Goal: Information Seeking & Learning: Check status

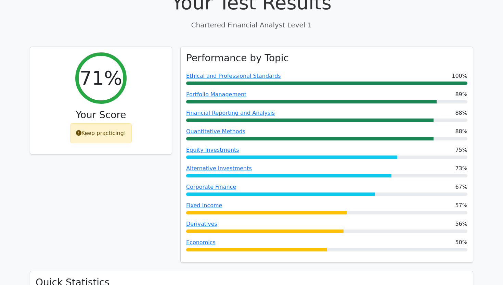
scroll to position [210, 0]
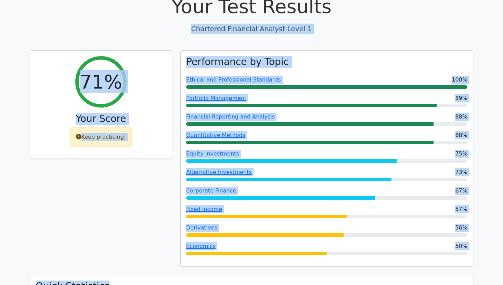
drag, startPoint x: 276, startPoint y: 260, endPoint x: 187, endPoint y: 3, distance: 272.1
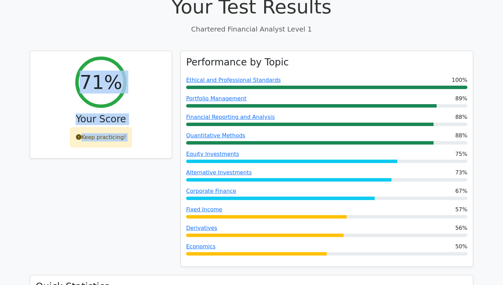
drag, startPoint x: 46, startPoint y: 12, endPoint x: 111, endPoint y: 162, distance: 164.2
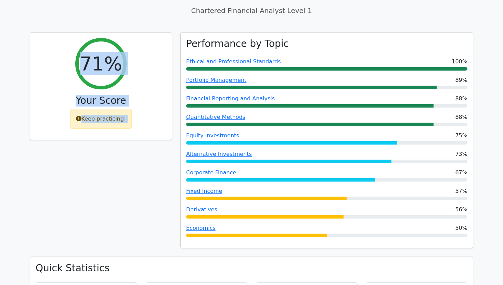
click at [122, 163] on div "71% Your Score Keep practicing!" at bounding box center [101, 144] width 151 height 225
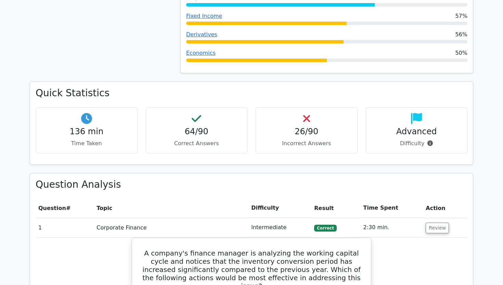
scroll to position [463, 0]
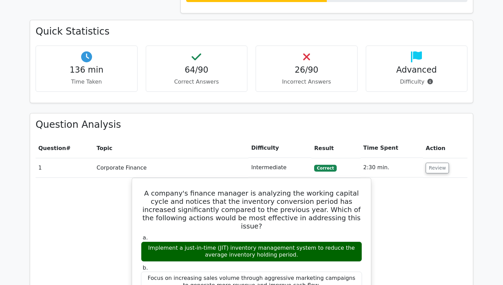
click at [320, 78] on p "Incorrect Answers" at bounding box center [307, 82] width 90 height 8
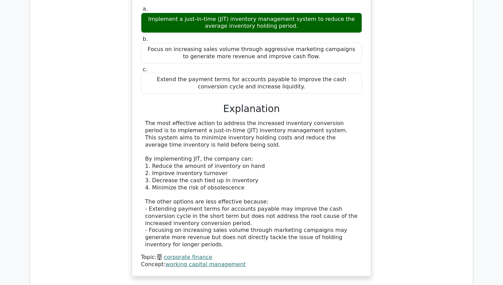
scroll to position [534, 0]
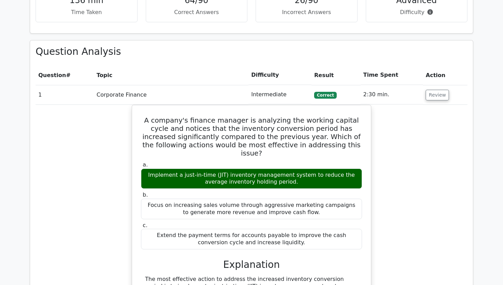
click at [70, 85] on td "1" at bounding box center [65, 95] width 58 height 20
click at [354, 85] on td "Correct" at bounding box center [336, 95] width 49 height 20
click at [423, 109] on div "A company's finance manager is analyzing the working capital cycle and notices …" at bounding box center [252, 273] width 432 height 336
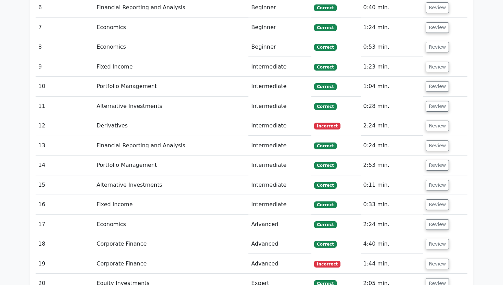
scroll to position [1062, 0]
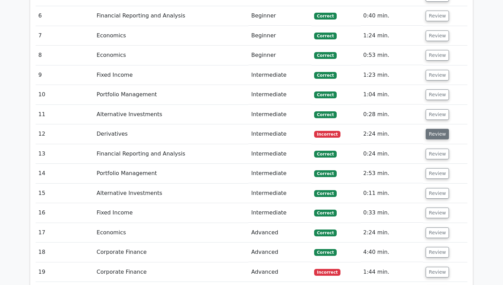
click at [435, 129] on button "Review" at bounding box center [437, 134] width 23 height 11
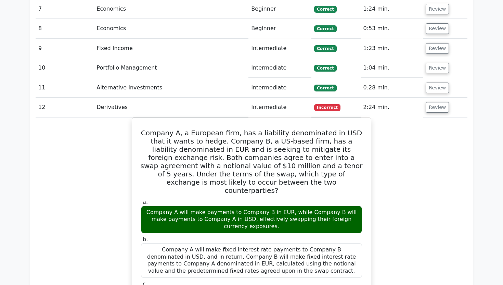
scroll to position [1123, 0]
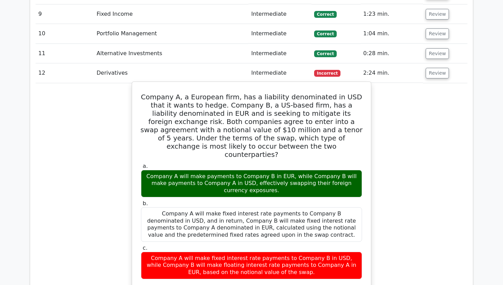
click at [287, 93] on h5 "Company A, a European firm, has a liability denominated in USD that it wants to…" at bounding box center [251, 126] width 223 height 66
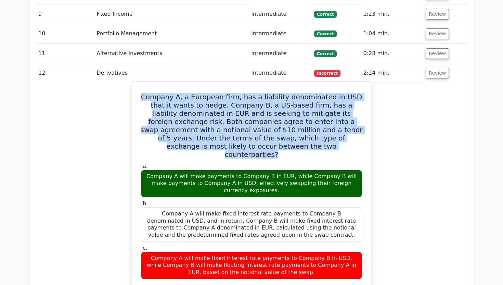
click at [287, 93] on h5 "Company A, a European firm, has a liability denominated in USD that it wants to…" at bounding box center [251, 126] width 223 height 66
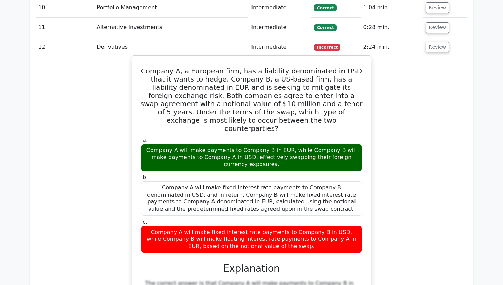
scroll to position [1160, 0]
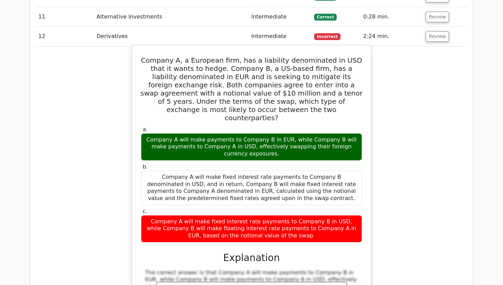
click at [301, 56] on h5 "Company A, a European firm, has a liability denominated in USD that it wants to…" at bounding box center [251, 89] width 223 height 66
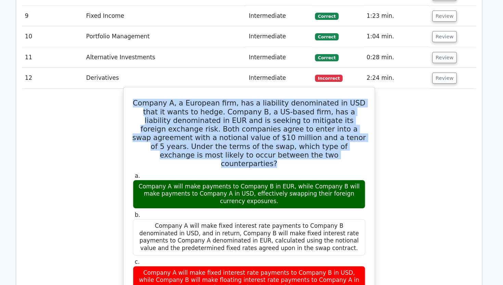
scroll to position [1113, 0]
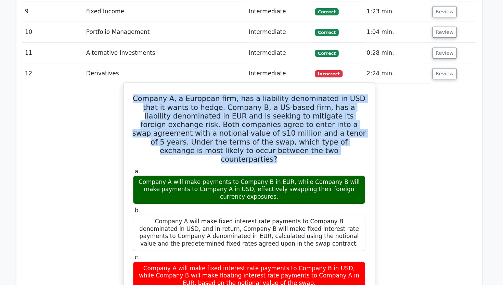
click at [280, 103] on h5 "Company A, a European firm, has a liability denominated in USD that it wants to…" at bounding box center [251, 136] width 223 height 66
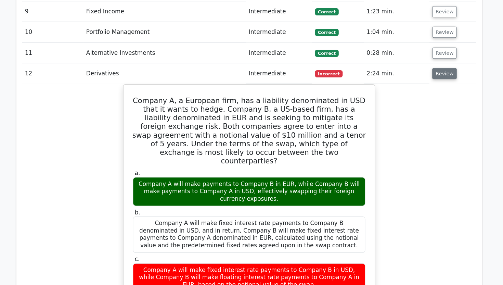
click at [435, 78] on button "Review" at bounding box center [437, 83] width 23 height 11
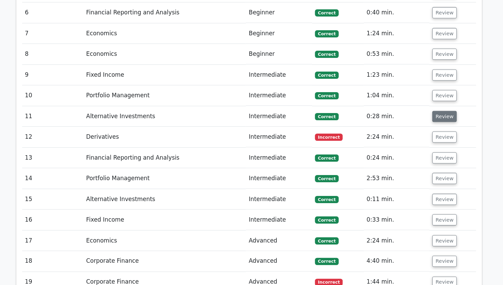
scroll to position [1041, 0]
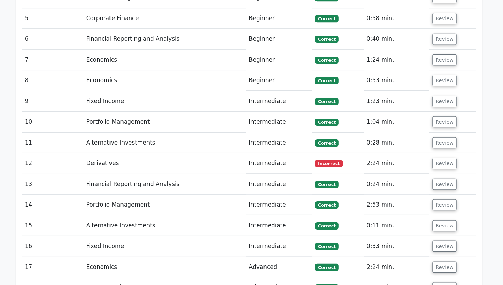
click at [436, 67] on td "Review" at bounding box center [445, 77] width 45 height 20
click at [436, 71] on button "Review" at bounding box center [437, 76] width 23 height 11
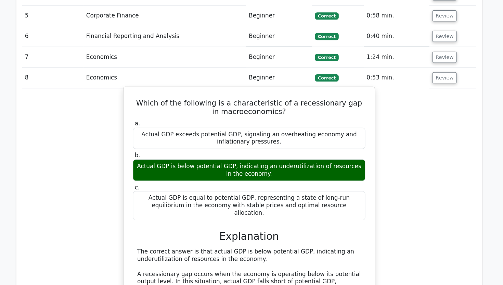
click at [310, 96] on h5 "Which of the following is a characteristic of a recessionary gap in macroeconom…" at bounding box center [251, 104] width 223 height 16
drag, startPoint x: 310, startPoint y: 68, endPoint x: 329, endPoint y: 70, distance: 19.7
click at [329, 96] on h5 "Which of the following is a characteristic of a recessionary gap in macroeconom…" at bounding box center [251, 104] width 223 height 16
click at [252, 96] on h5 "Which of the following is a characteristic of a recessionary gap in macroeconom…" at bounding box center [251, 104] width 223 height 16
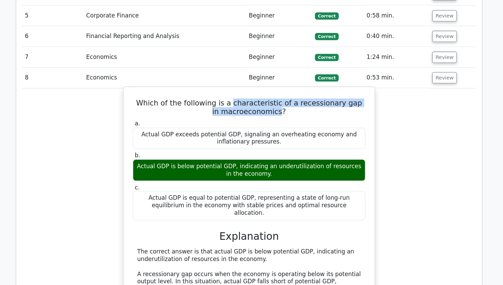
drag, startPoint x: 252, startPoint y: 69, endPoint x: 266, endPoint y: 77, distance: 15.7
click at [266, 96] on h5 "Which of the following is a characteristic of a recessionary gap in macroeconom…" at bounding box center [251, 104] width 223 height 16
copy h5 "characteristic of a recessionary gap in macroeconomics"
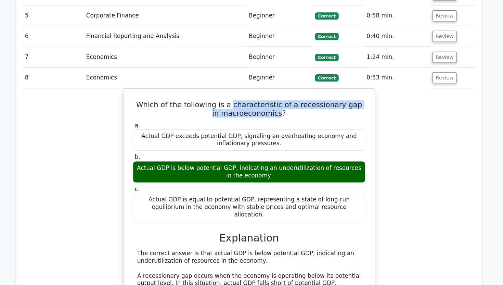
scroll to position [1039, 0]
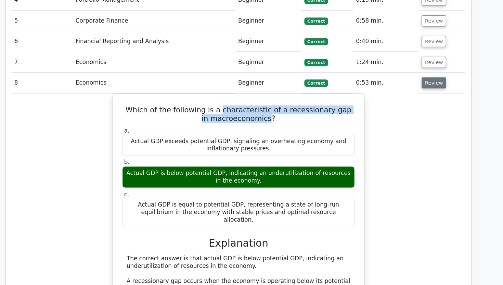
click at [444, 74] on button "Review" at bounding box center [437, 79] width 23 height 11
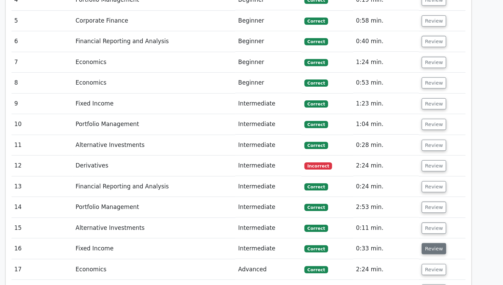
click at [440, 231] on button "Review" at bounding box center [437, 236] width 23 height 11
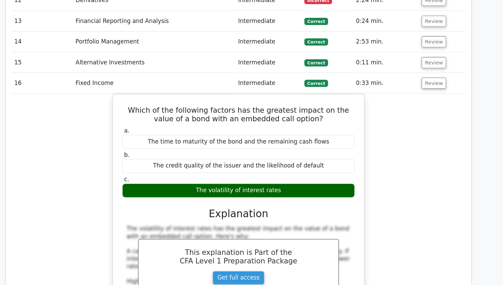
scroll to position [1189, 0]
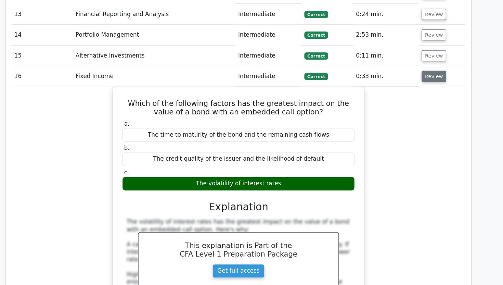
click at [429, 81] on button "Review" at bounding box center [437, 86] width 23 height 11
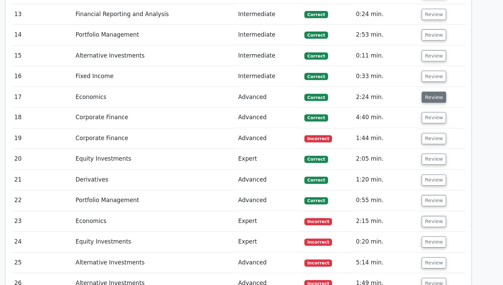
click at [429, 101] on button "Review" at bounding box center [437, 106] width 23 height 11
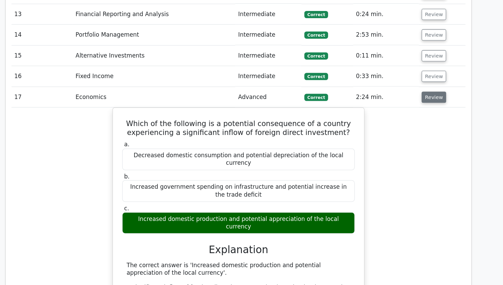
click at [430, 101] on button "Review" at bounding box center [437, 106] width 23 height 11
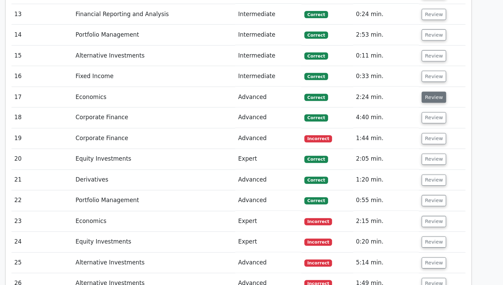
click at [430, 101] on button "Review" at bounding box center [437, 106] width 23 height 11
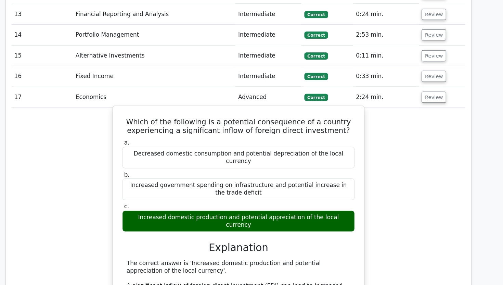
click at [245, 126] on h5 "Which of the following is a potential consequence of a country experiencing a s…" at bounding box center [251, 134] width 223 height 16
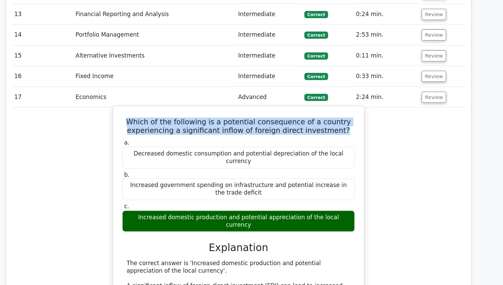
click at [245, 126] on h5 "Which of the following is a potential consequence of a country experiencing a s…" at bounding box center [251, 134] width 223 height 16
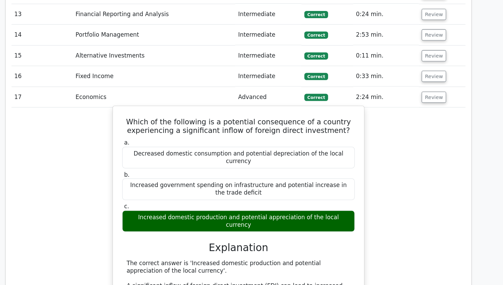
click at [245, 126] on h5 "Which of the following is a potential consequence of a country experiencing a s…" at bounding box center [251, 134] width 223 height 16
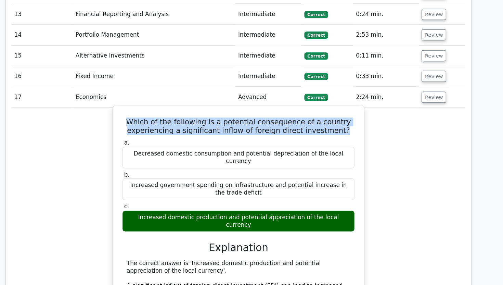
click at [245, 126] on h5 "Which of the following is a potential consequence of a country experiencing a s…" at bounding box center [251, 134] width 223 height 16
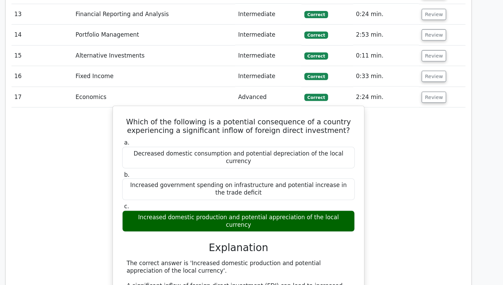
click at [204, 214] on div "Increased domestic production and potential appreciation of the local currency" at bounding box center [251, 224] width 221 height 21
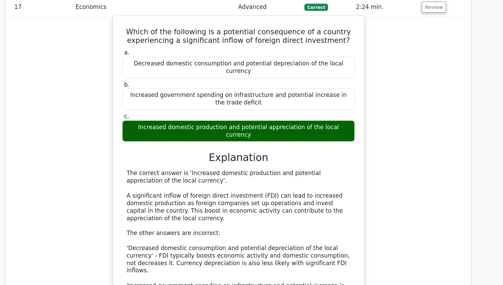
scroll to position [1283, 0]
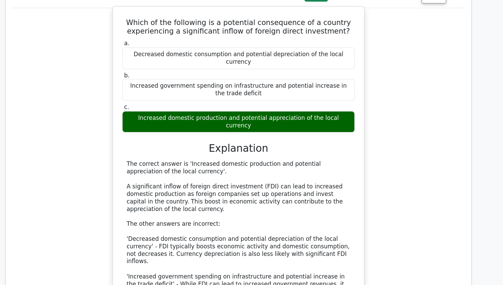
click at [234, 166] on div "The correct answer is 'Increased domestic production and potential appreciation…" at bounding box center [251, 237] width 213 height 142
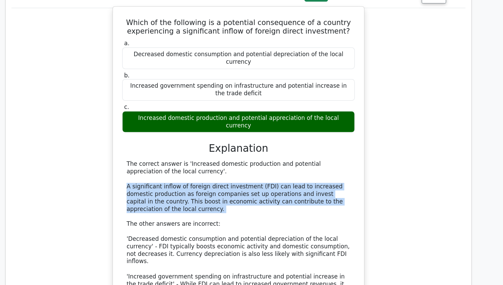
copy div "A significant inflow of foreign direct investment (FDI) can lead to increased d…"
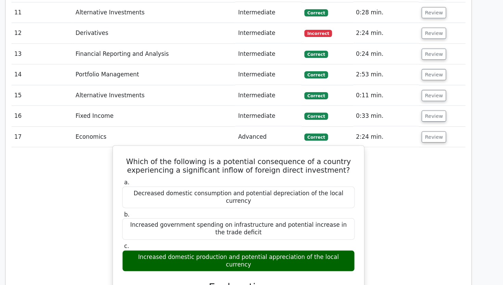
scroll to position [1069, 0]
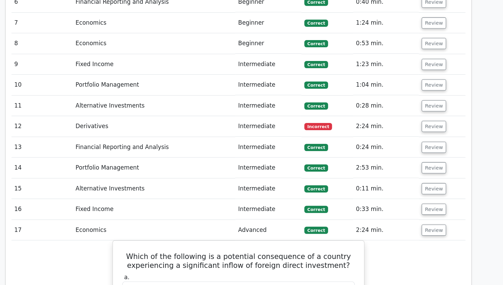
click at [439, 39] on td "Review" at bounding box center [445, 49] width 45 height 20
click at [439, 44] on button "Review" at bounding box center [437, 49] width 23 height 11
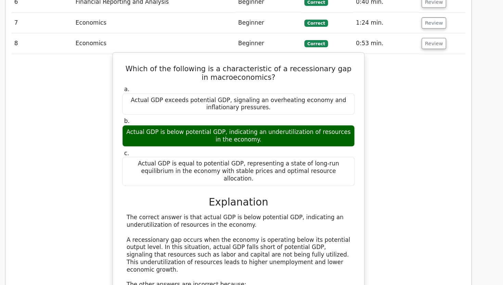
click at [154, 127] on div "Actual GDP is below potential GDP, indicating an underutilization of resources …" at bounding box center [251, 137] width 221 height 21
drag, startPoint x: 154, startPoint y: 99, endPoint x: 252, endPoint y: 107, distance: 98.3
click at [252, 127] on div "Actual GDP is below potential GDP, indicating an underutilization of resources …" at bounding box center [251, 137] width 221 height 21
copy div "Actual GDP is below potential GDP, indicating an underutilization of resources …"
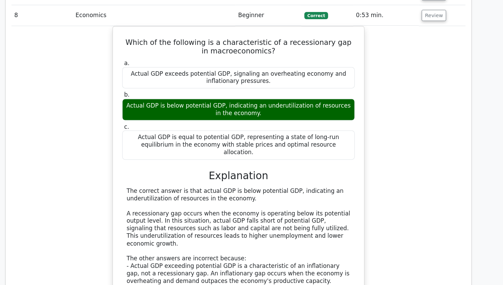
scroll to position [1078, 0]
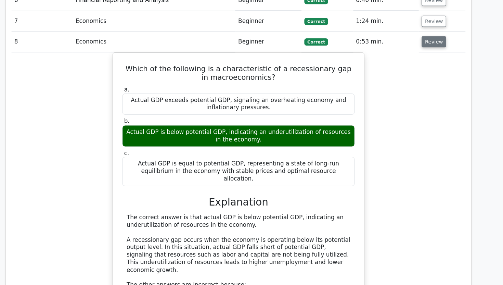
click at [436, 35] on button "Review" at bounding box center [437, 40] width 23 height 11
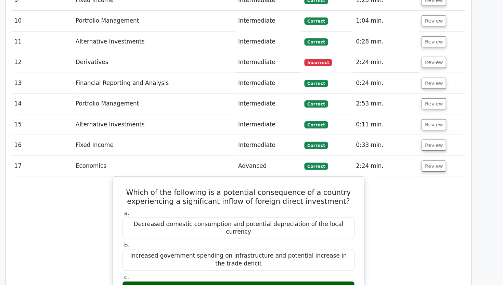
scroll to position [1142, 0]
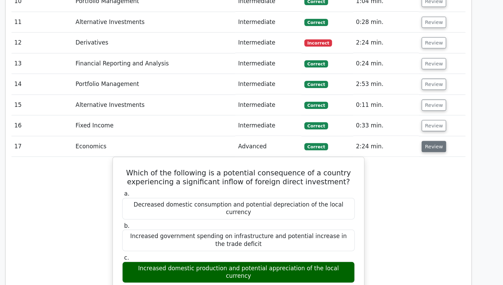
click at [433, 148] on button "Review" at bounding box center [437, 153] width 23 height 11
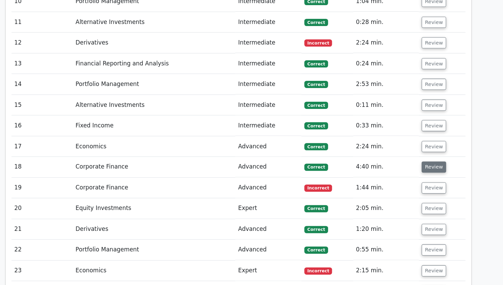
click at [436, 167] on button "Review" at bounding box center [437, 172] width 23 height 11
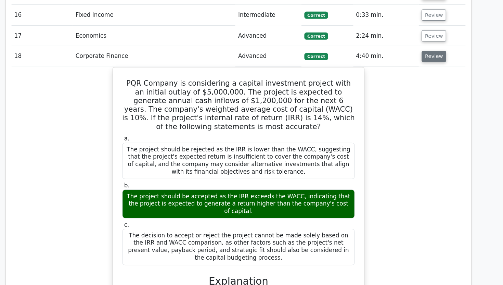
scroll to position [1236, 0]
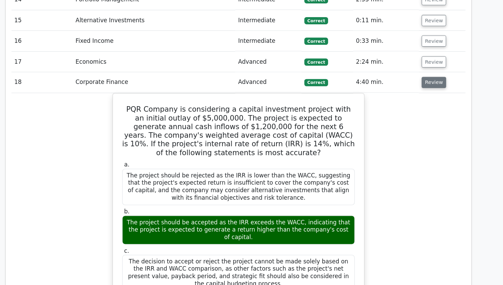
click at [436, 73] on button "Review" at bounding box center [437, 78] width 23 height 11
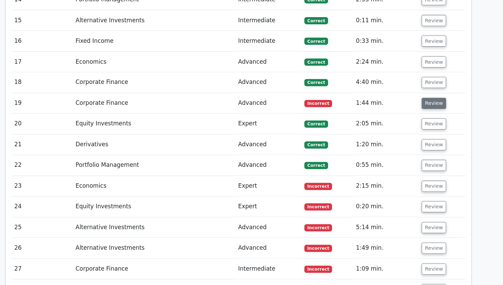
click at [437, 93] on button "Review" at bounding box center [437, 98] width 23 height 11
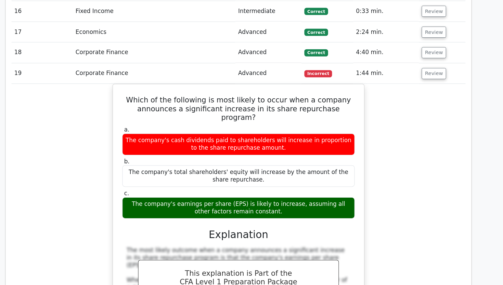
scroll to position [1261, 0]
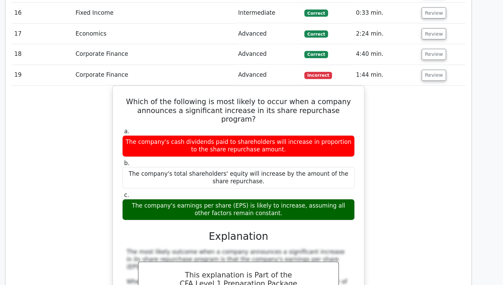
click at [435, 83] on div "Which of the following is most likely to occur when a company announces a signi…" at bounding box center [252, 242] width 432 height 319
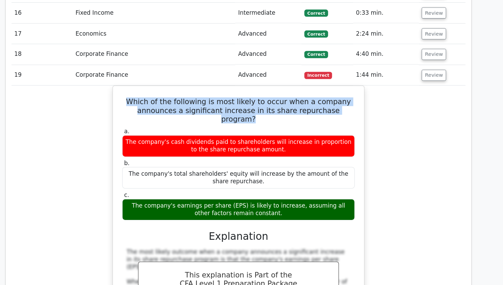
click at [435, 83] on div "Which of the following is most likely to occur when a company announces a signi…" at bounding box center [252, 242] width 432 height 319
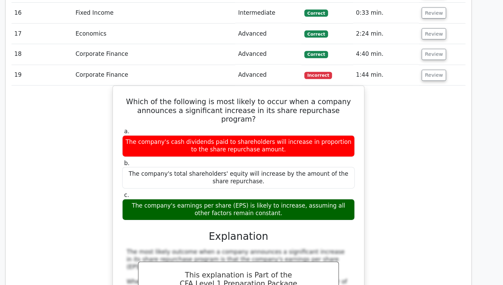
click at [435, 83] on div "Which of the following is most likely to occur when a company announces a signi…" at bounding box center [252, 242] width 432 height 319
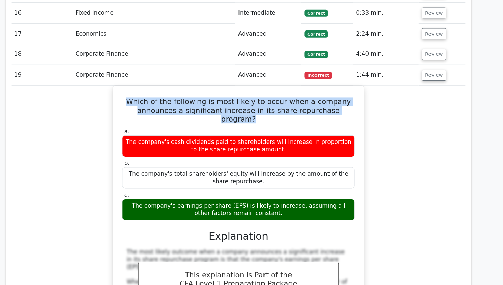
click at [435, 83] on div "Which of the following is most likely to occur when a company announces a signi…" at bounding box center [252, 242] width 432 height 319
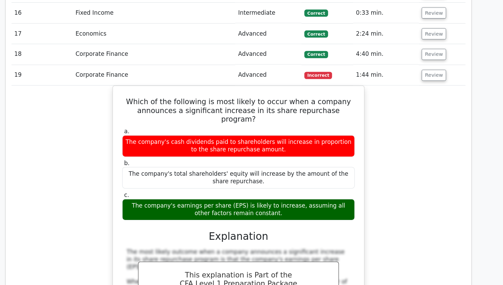
click at [435, 83] on div "Which of the following is most likely to occur when a company announces a signi…" at bounding box center [252, 242] width 432 height 319
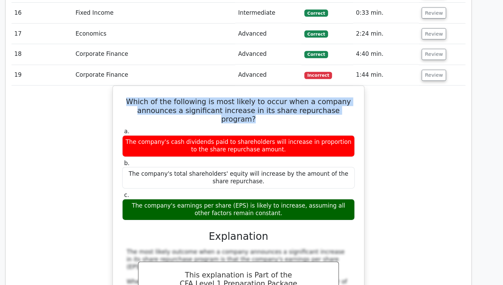
click at [435, 83] on div "Which of the following is most likely to occur when a company announces a signi…" at bounding box center [252, 242] width 432 height 319
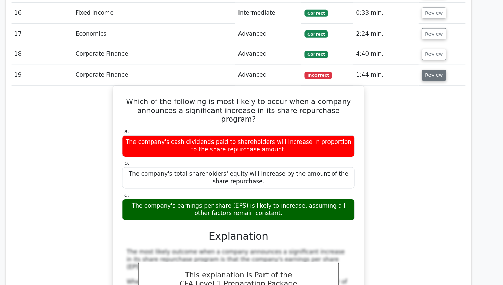
click at [439, 68] on button "Review" at bounding box center [437, 73] width 23 height 11
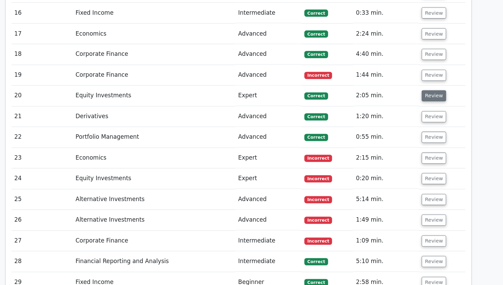
click at [435, 88] on button "Review" at bounding box center [437, 93] width 23 height 11
click at [431, 88] on button "Review" at bounding box center [437, 93] width 23 height 11
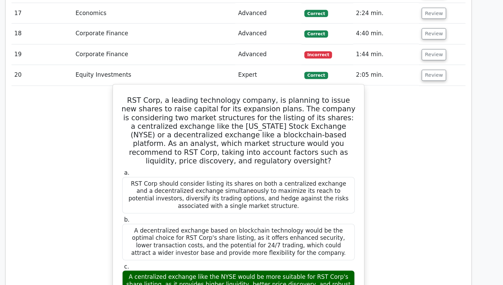
scroll to position [1277, 0]
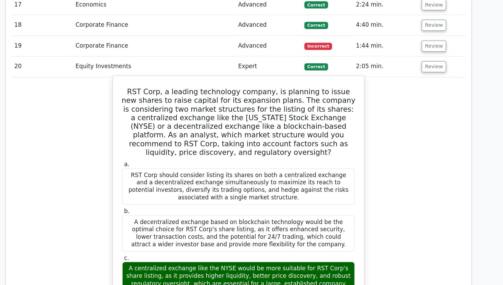
click at [258, 97] on h5 "RST Corp, a leading technology company, is planning to issue new shares to rais…" at bounding box center [251, 130] width 223 height 66
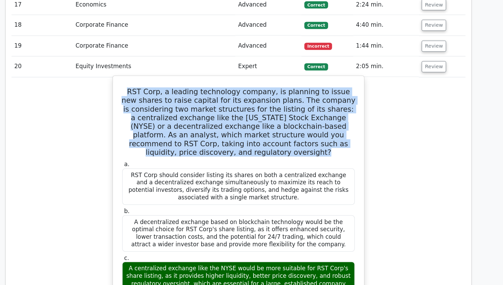
click at [258, 97] on h5 "RST Corp, a leading technology company, is planning to issue new shares to rais…" at bounding box center [251, 130] width 223 height 66
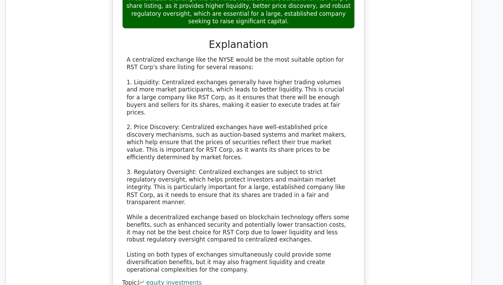
scroll to position [1533, 0]
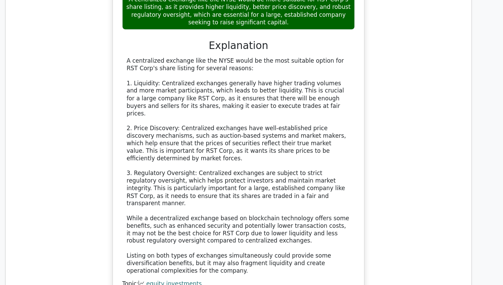
click at [225, 176] on div "A centralized exchange like the NYSE would be the most suitable option for RST …" at bounding box center [251, 171] width 213 height 206
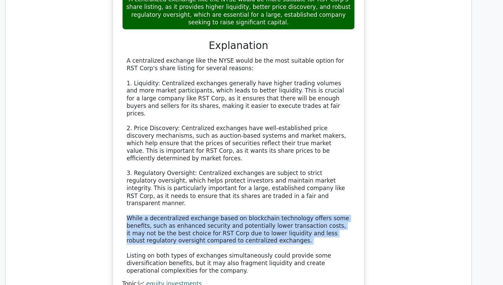
click at [225, 176] on div "A centralized exchange like the NYSE would be the most suitable option for RST …" at bounding box center [251, 171] width 213 height 206
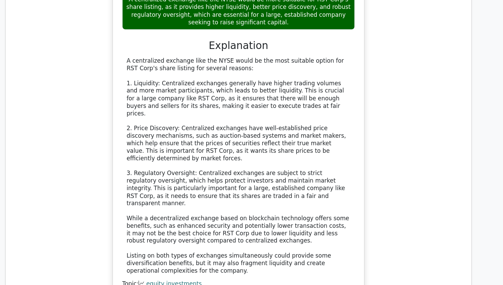
click at [171, 174] on div "A centralized exchange like the NYSE would be the most suitable option for RST …" at bounding box center [251, 171] width 213 height 206
drag, startPoint x: 171, startPoint y: 174, endPoint x: 324, endPoint y: 170, distance: 153.1
click at [324, 170] on div "A centralized exchange like the NYSE would be the most suitable option for RST …" at bounding box center [251, 171] width 213 height 206
click at [301, 189] on div "A centralized exchange like the NYSE would be the most suitable option for RST …" at bounding box center [251, 171] width 213 height 206
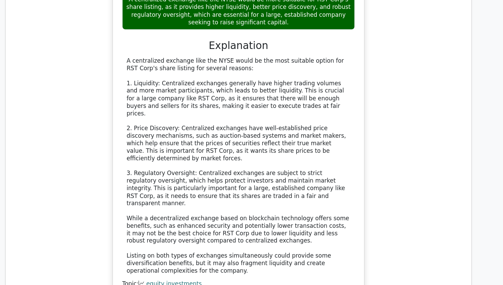
click at [301, 189] on div "A centralized exchange like the NYSE would be the most suitable option for RST …" at bounding box center [251, 171] width 213 height 206
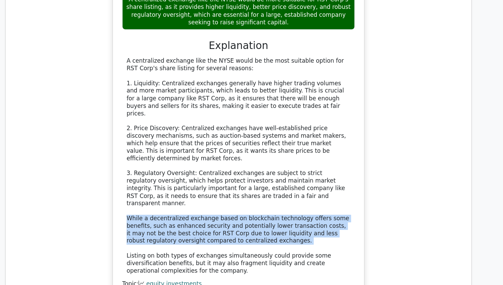
click at [287, 205] on div "A centralized exchange like the NYSE would be the most suitable option for RST …" at bounding box center [251, 171] width 213 height 206
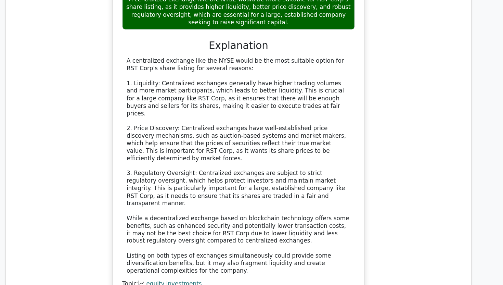
click at [287, 205] on div "A centralized exchange like the NYSE would be the most suitable option for RST …" at bounding box center [251, 171] width 213 height 206
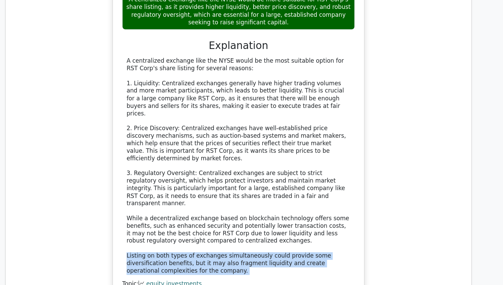
click at [287, 205] on div "A centralized exchange like the NYSE would be the most suitable option for RST …" at bounding box center [251, 171] width 213 height 206
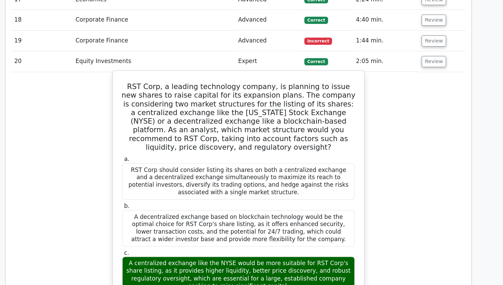
scroll to position [1253, 0]
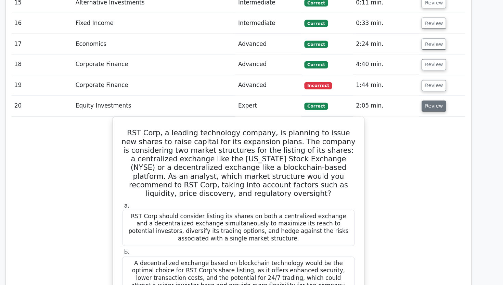
click at [437, 96] on button "Review" at bounding box center [437, 101] width 23 height 11
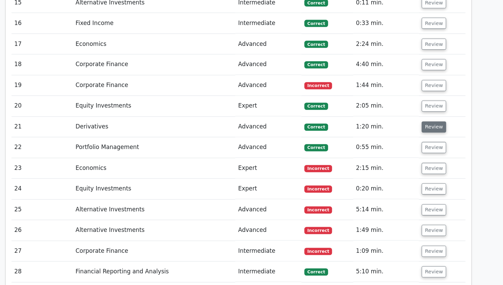
click at [443, 115] on button "Review" at bounding box center [437, 120] width 23 height 11
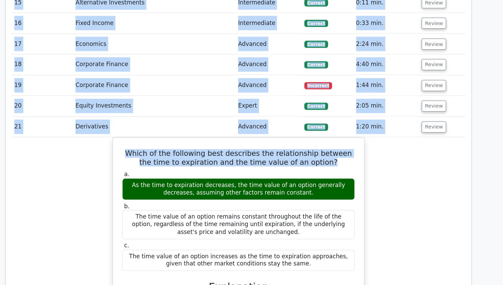
drag, startPoint x: 472, startPoint y: 110, endPoint x: 460, endPoint y: 96, distance: 18.5
click at [460, 111] on td "Review" at bounding box center [445, 121] width 45 height 20
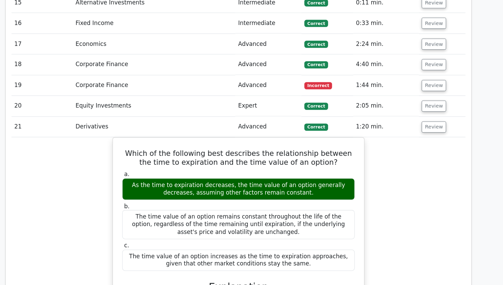
click at [453, 111] on td "Review" at bounding box center [445, 121] width 45 height 20
drag, startPoint x: 453, startPoint y: 86, endPoint x: 416, endPoint y: 87, distance: 37.0
click at [416, 111] on tr "21 Derivatives Advanced Correct 1:20 min. Review" at bounding box center [252, 121] width 432 height 20
click at [416, 111] on td "1:20 min." at bounding box center [392, 121] width 63 height 20
drag, startPoint x: 416, startPoint y: 87, endPoint x: 366, endPoint y: 87, distance: 50.0
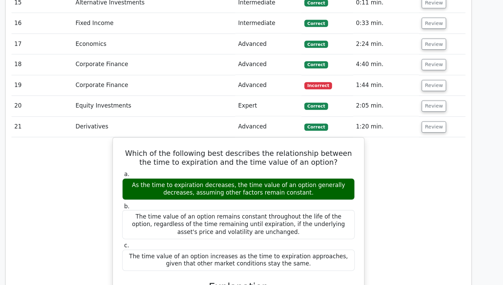
click at [366, 111] on td "1:20 min." at bounding box center [392, 121] width 63 height 20
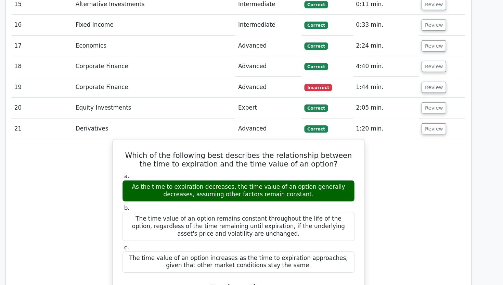
scroll to position [0, 4]
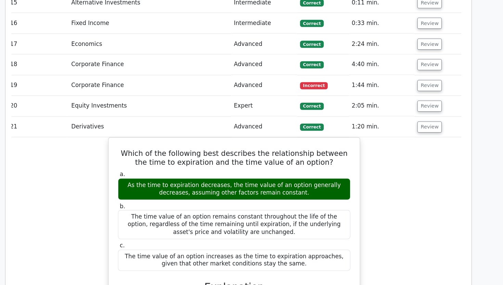
drag, startPoint x: 366, startPoint y: 87, endPoint x: 363, endPoint y: 88, distance: 3.9
click at [363, 111] on td "1:20 min." at bounding box center [388, 121] width 63 height 20
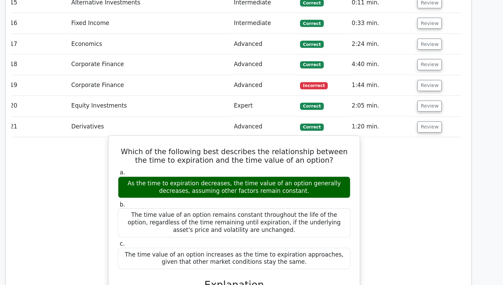
drag, startPoint x: 363, startPoint y: 88, endPoint x: 173, endPoint y: 119, distance: 192.6
click at [150, 140] on h5 "Which of the following best describes the relationship between the time to expi…" at bounding box center [247, 148] width 223 height 16
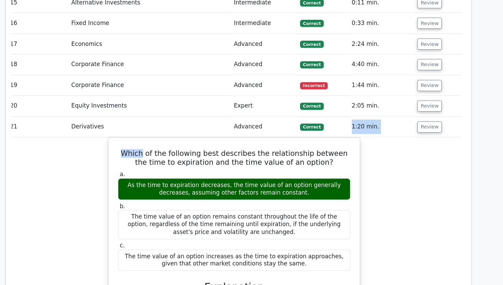
drag, startPoint x: 150, startPoint y: 112, endPoint x: 350, endPoint y: 90, distance: 201.5
click at [350, 111] on td "Correct" at bounding box center [331, 121] width 49 height 20
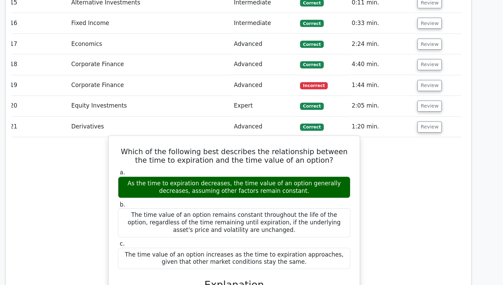
drag, startPoint x: 350, startPoint y: 90, endPoint x: 252, endPoint y: 115, distance: 101.1
click at [252, 140] on h5 "Which of the following best describes the relationship between the time to expi…" at bounding box center [247, 148] width 223 height 16
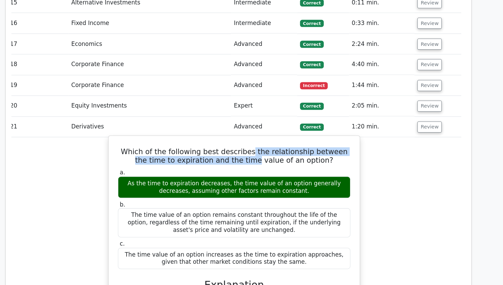
click at [253, 140] on h5 "Which of the following best describes the relationship between the time to expi…" at bounding box center [247, 148] width 223 height 16
click at [260, 140] on h5 "Which of the following best describes the relationship between the time to expi…" at bounding box center [247, 148] width 223 height 16
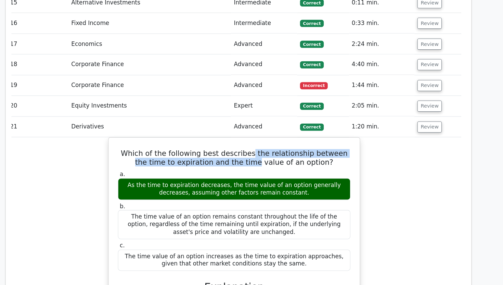
drag, startPoint x: 260, startPoint y: 112, endPoint x: 323, endPoint y: 79, distance: 71.2
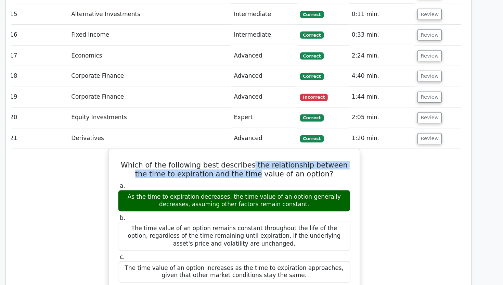
scroll to position [1241, 0]
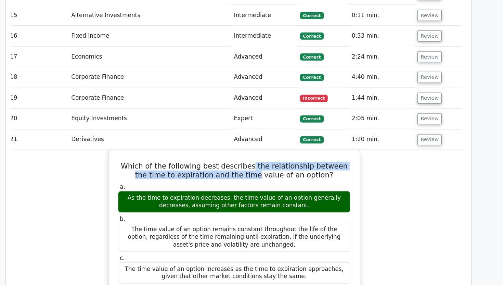
click at [391, 142] on div "Which of the following best describes the relationship between the time to expi…" at bounding box center [247, 283] width 432 height 283
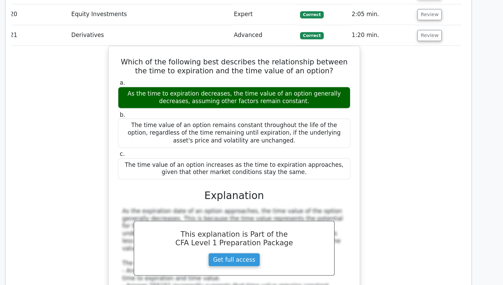
scroll to position [1273, 0]
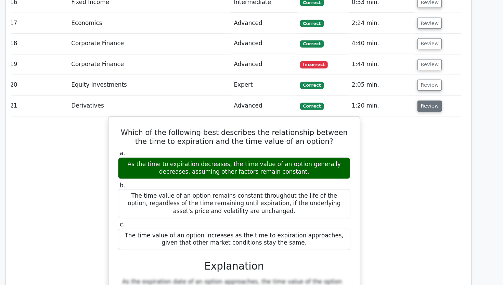
click at [422, 96] on button "Review" at bounding box center [433, 101] width 23 height 11
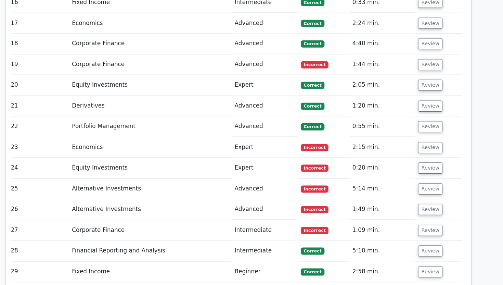
scroll to position [0, 0]
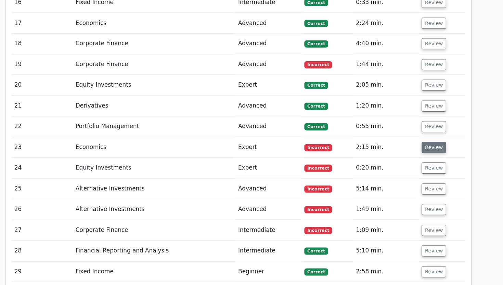
click at [436, 135] on button "Review" at bounding box center [437, 140] width 23 height 11
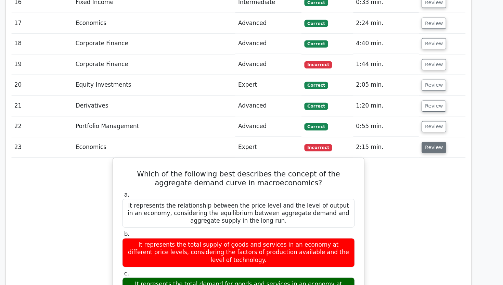
click at [436, 135] on button "Review" at bounding box center [437, 140] width 23 height 11
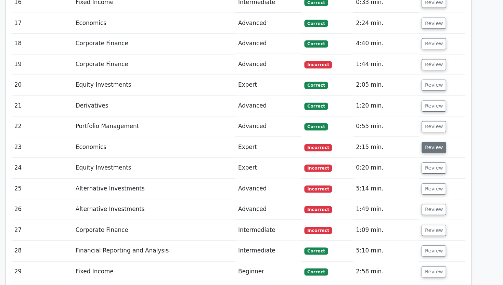
click at [436, 135] on button "Review" at bounding box center [437, 140] width 23 height 11
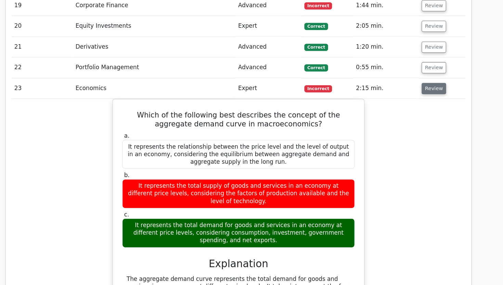
scroll to position [1319, 0]
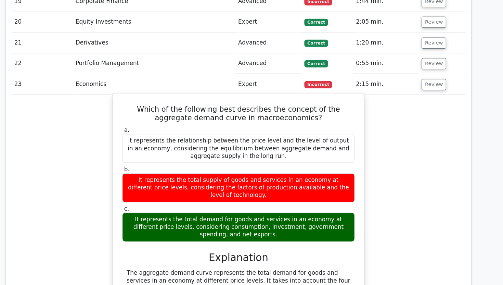
click at [295, 113] on h5 "Which of the following best describes the concept of the aggregate demand curve…" at bounding box center [251, 121] width 223 height 16
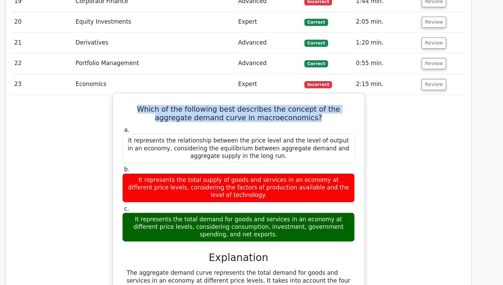
click at [295, 113] on h5 "Which of the following best describes the concept of the aggregate demand curve…" at bounding box center [251, 121] width 223 height 16
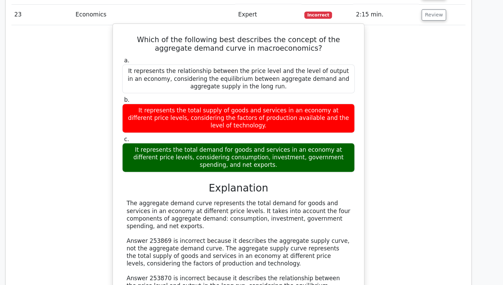
scroll to position [1386, 0]
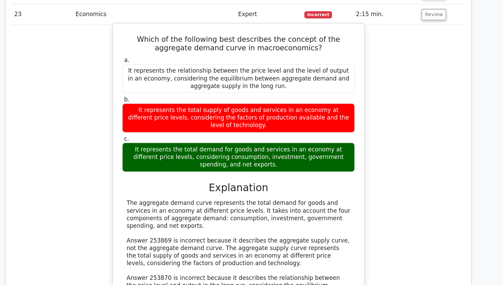
click at [223, 203] on div "The aggregate demand curve represents the total demand for goods and services i…" at bounding box center [251, 256] width 213 height 107
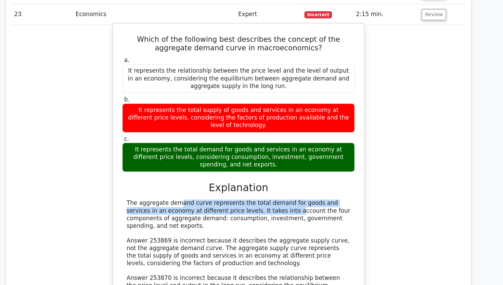
drag, startPoint x: 223, startPoint y: 175, endPoint x: 149, endPoint y: 161, distance: 75.3
click at [149, 161] on div "a. It represents the relationship between the price level and the level of outp…" at bounding box center [251, 198] width 223 height 264
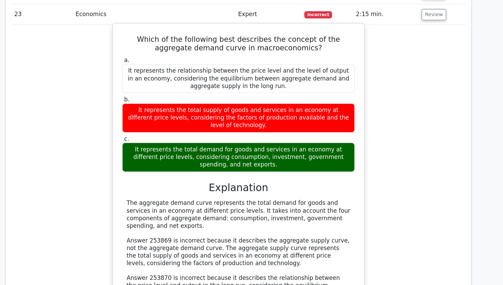
click at [149, 161] on div "a. It represents the relationship between the price level and the level of outp…" at bounding box center [251, 198] width 223 height 264
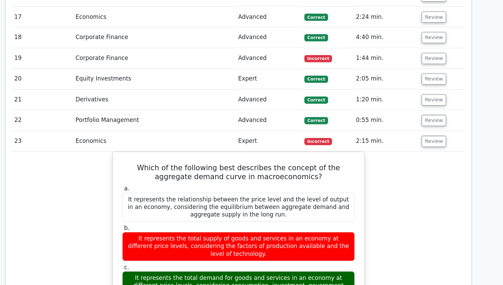
scroll to position [1256, 0]
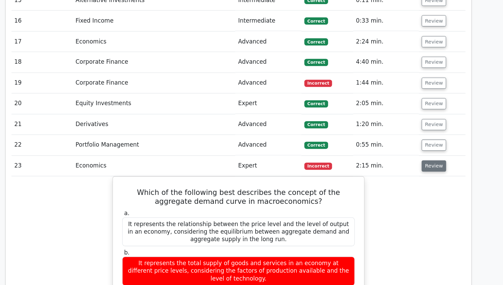
click at [439, 152] on button "Review" at bounding box center [437, 157] width 23 height 11
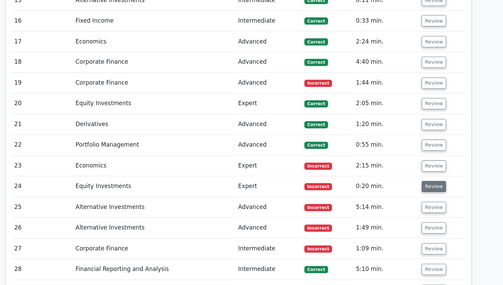
click at [438, 172] on button "Review" at bounding box center [437, 177] width 23 height 11
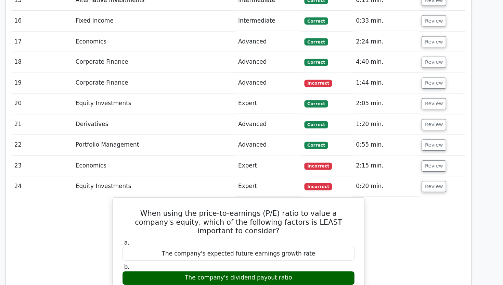
scroll to position [1296, 0]
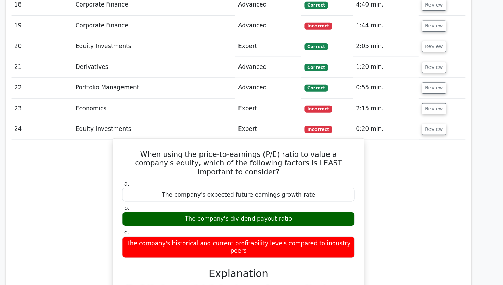
click at [277, 185] on label "a. The company's expected future earnings growth rate" at bounding box center [251, 195] width 221 height 21
click at [288, 156] on h5 "When using the price-to-earnings (P/E) ratio to value a company's equity, which…" at bounding box center [251, 168] width 223 height 25
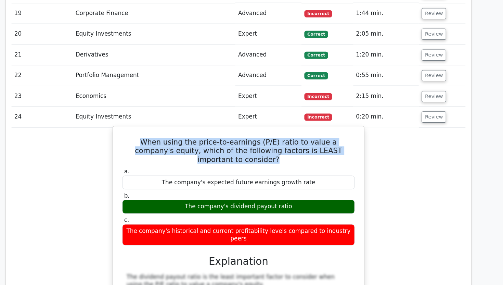
scroll to position [1317, 0]
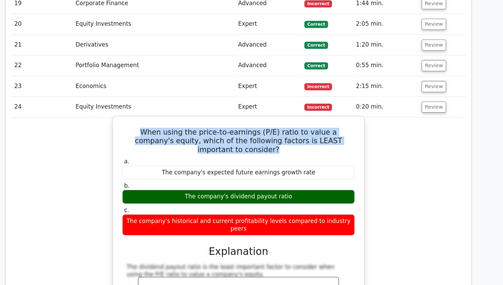
click at [264, 127] on div "When using the price-to-earnings (P/E) ratio to value a company's equity, which…" at bounding box center [252, 272] width 234 height 291
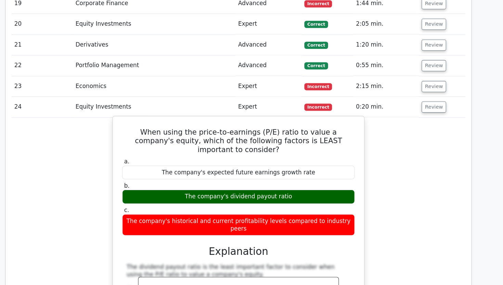
click at [264, 127] on div "When using the price-to-earnings (P/E) ratio to value a company's equity, which…" at bounding box center [252, 272] width 234 height 291
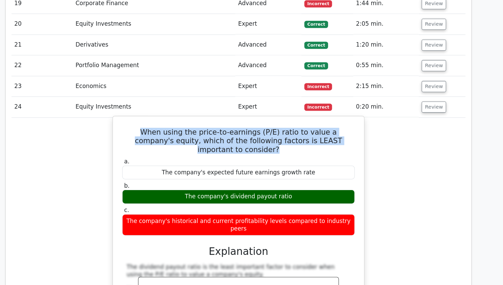
click at [264, 127] on div "When using the price-to-earnings (P/E) ratio to value a company's equity, which…" at bounding box center [252, 272] width 234 height 291
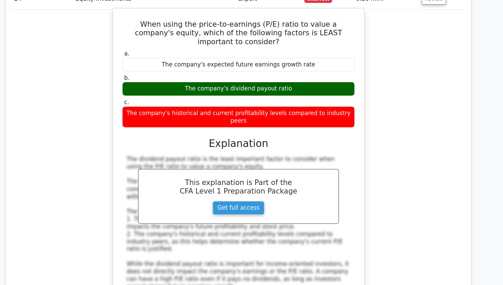
scroll to position [1314, 0]
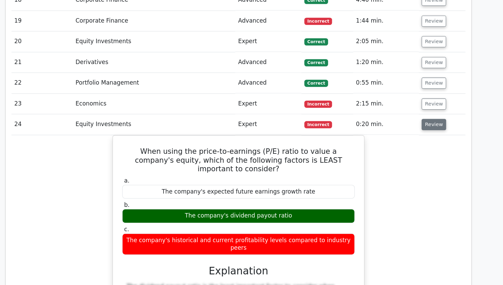
click at [426, 113] on button "Review" at bounding box center [437, 118] width 23 height 11
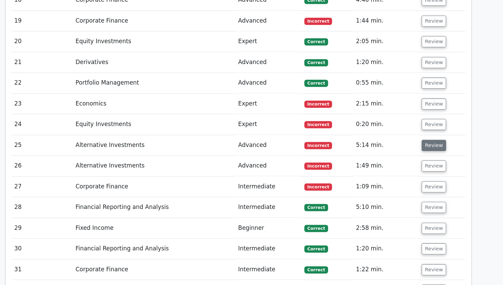
click at [428, 133] on button "Review" at bounding box center [437, 138] width 23 height 11
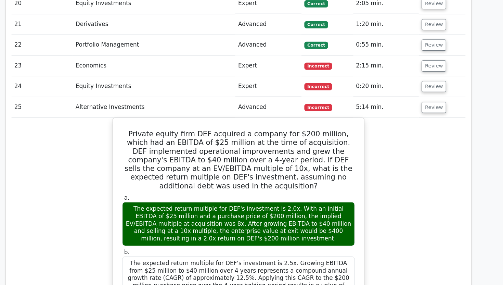
scroll to position [1391, 0]
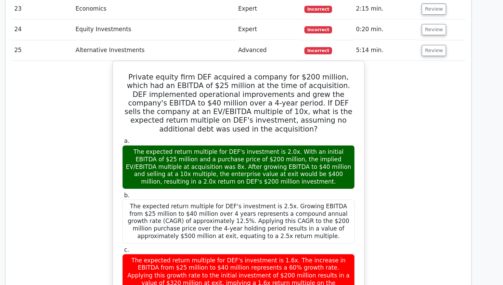
click at [50, 198] on div "Private equity firm DEF acquired a company for $200 million, which had an EBITD…" at bounding box center [252, 284] width 432 height 424
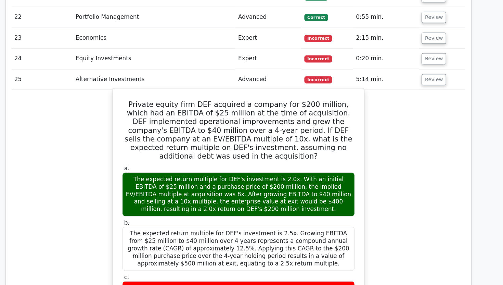
scroll to position [1361, 0]
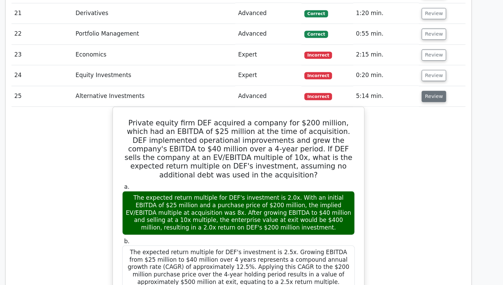
click at [435, 86] on button "Review" at bounding box center [437, 91] width 23 height 11
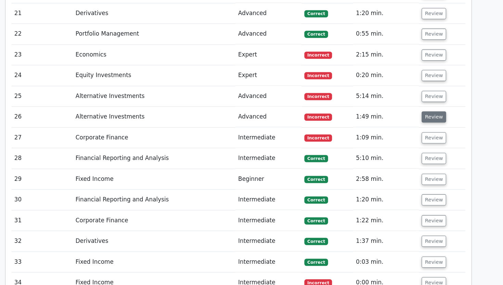
click at [431, 106] on button "Review" at bounding box center [437, 111] width 23 height 11
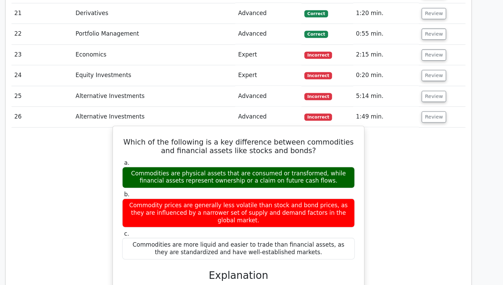
click at [311, 131] on h5 "Which of the following is a key difference between commodities and financial as…" at bounding box center [251, 139] width 223 height 16
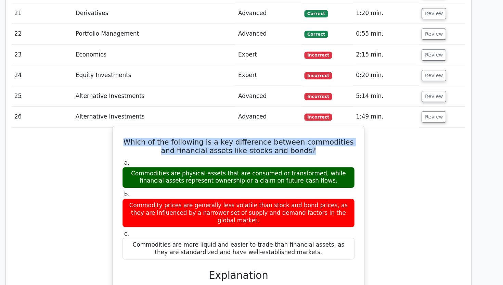
click at [311, 131] on h5 "Which of the following is a key difference between commodities and financial as…" at bounding box center [251, 139] width 223 height 16
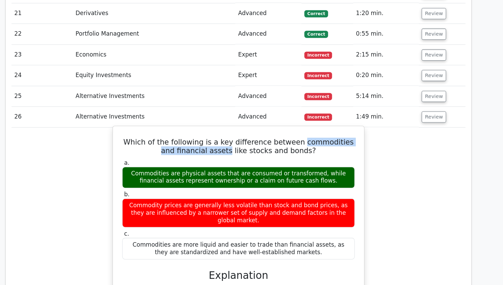
drag, startPoint x: 311, startPoint y: 98, endPoint x: 235, endPoint y: 107, distance: 76.2
click at [235, 131] on h5 "Which of the following is a key difference between commodities and financial as…" at bounding box center [251, 139] width 223 height 16
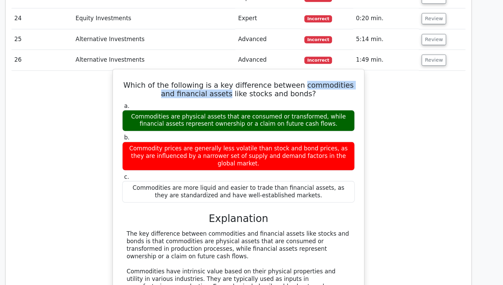
scroll to position [1387, 0]
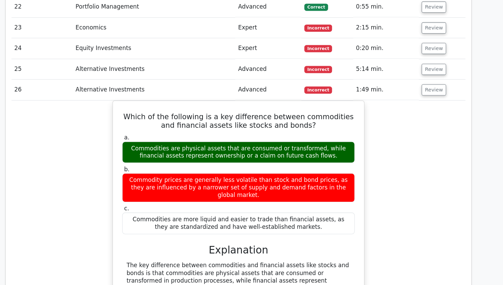
click at [433, 76] on td "Review" at bounding box center [445, 86] width 45 height 20
click at [433, 80] on button "Review" at bounding box center [437, 85] width 23 height 11
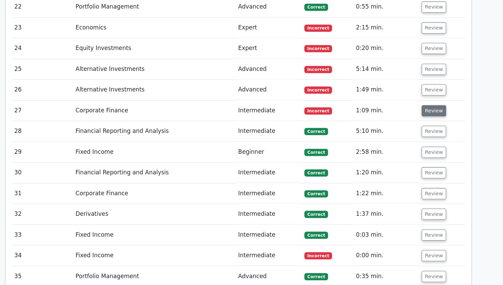
click at [433, 100] on button "Review" at bounding box center [437, 105] width 23 height 11
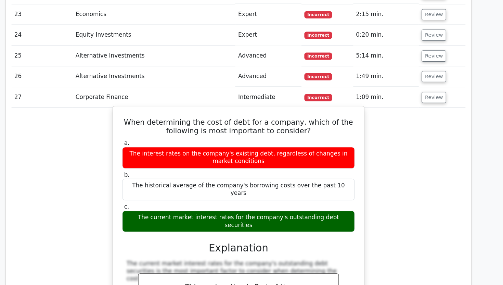
click at [270, 125] on h5 "When determining the cost of debt for a company, which of the following is most…" at bounding box center [251, 133] width 223 height 16
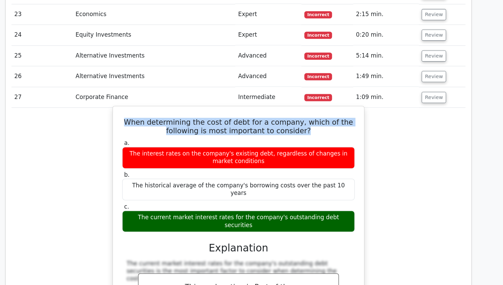
click at [270, 125] on h5 "When determining the cost of debt for a company, which of the following is most…" at bounding box center [251, 133] width 223 height 16
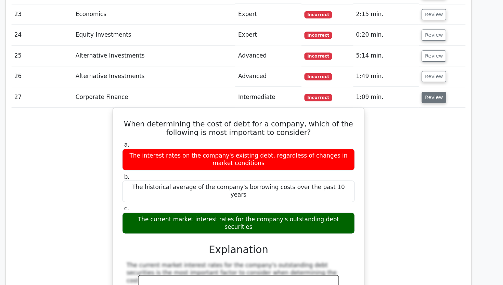
click at [442, 100] on button "Review" at bounding box center [437, 105] width 23 height 11
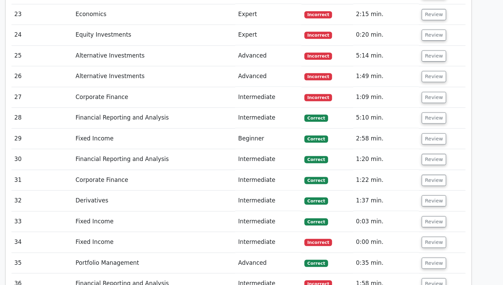
click at [441, 115] on td "Review" at bounding box center [445, 125] width 45 height 20
click at [437, 119] on button "Review" at bounding box center [437, 124] width 23 height 11
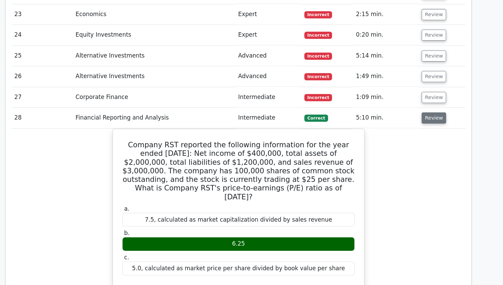
click at [437, 119] on button "Review" at bounding box center [437, 124] width 23 height 11
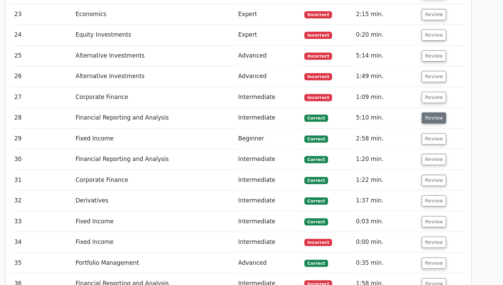
click at [437, 119] on button "Review" at bounding box center [437, 124] width 23 height 11
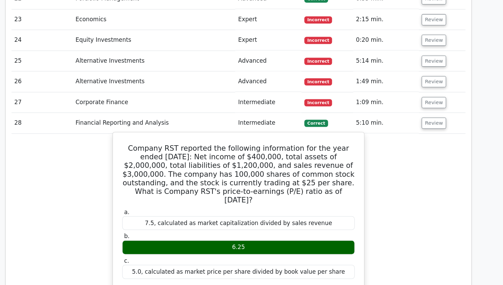
scroll to position [1386, 0]
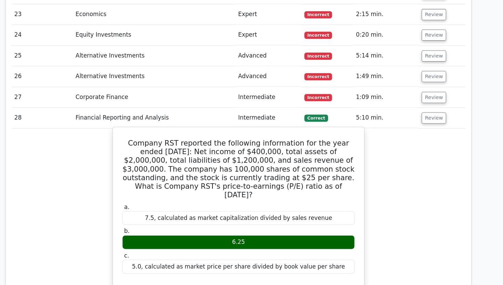
click at [278, 146] on h5 "Company RST reported the following information for the year ended December 31, …" at bounding box center [251, 175] width 223 height 58
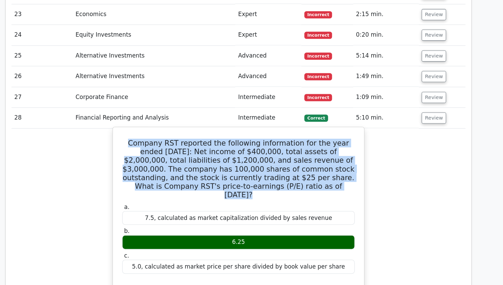
copy div "Company RST reported the following information for the year ended December 31, …"
click at [366, 145] on div "Company RST reported the following information for the year ended December 31, …" at bounding box center [252, 284] width 234 height 295
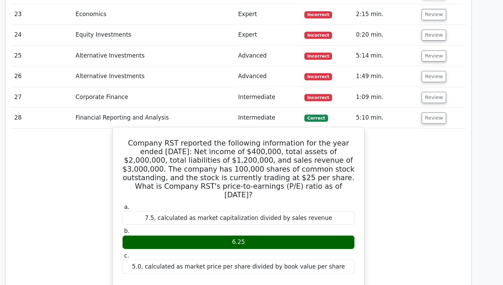
click at [366, 145] on div "Company RST reported the following information for the year ended December 31, …" at bounding box center [252, 284] width 234 height 295
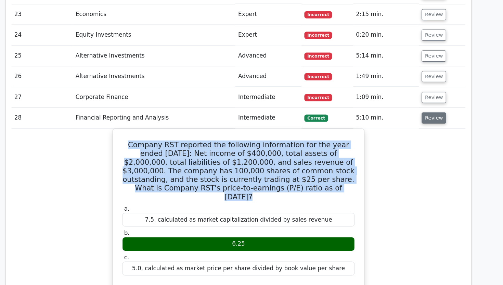
click at [435, 121] on button "Review" at bounding box center [437, 126] width 23 height 11
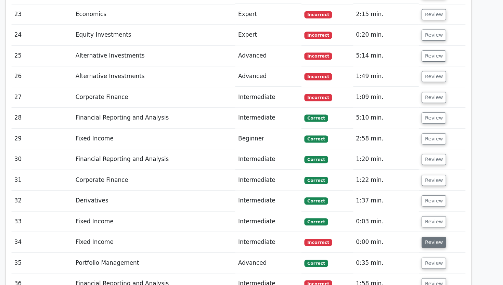
click at [435, 239] on button "Review" at bounding box center [437, 244] width 23 height 11
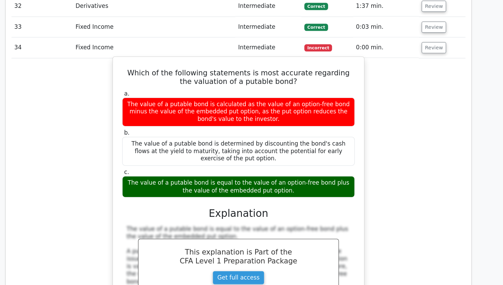
scroll to position [1573, 0]
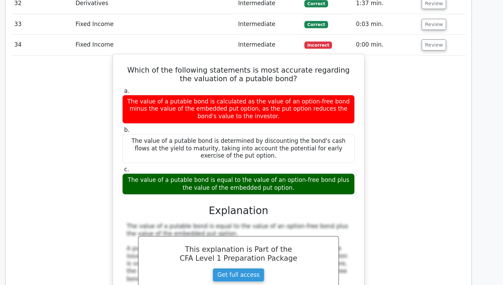
click at [239, 76] on h5 "Which of the following statements is most accurate regarding the valuation of a…" at bounding box center [251, 84] width 223 height 16
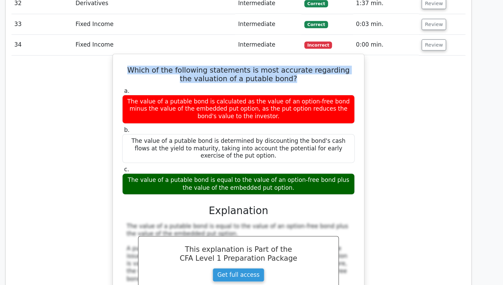
click at [239, 76] on h5 "Which of the following statements is most accurate regarding the valuation of a…" at bounding box center [251, 84] width 223 height 16
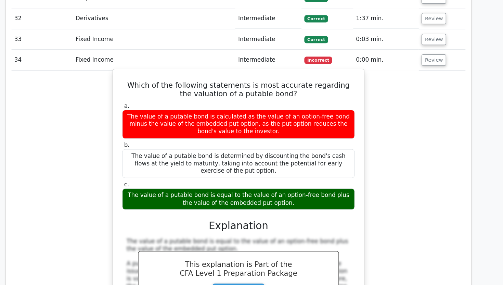
scroll to position [1572, 0]
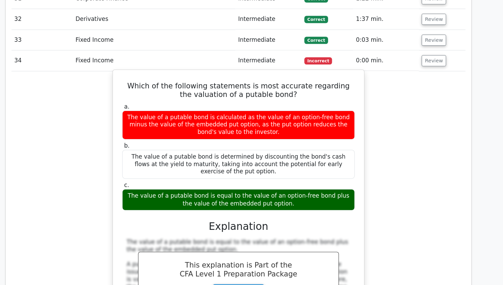
click at [294, 78] on h5 "Which of the following statements is most accurate regarding the valuation of a…" at bounding box center [251, 86] width 223 height 16
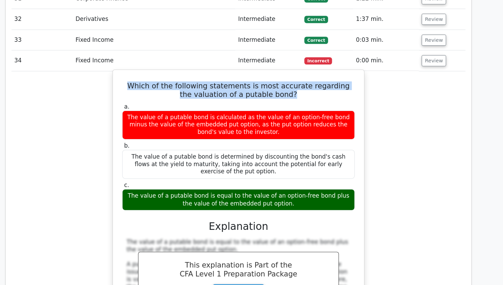
click at [294, 78] on h5 "Which of the following statements is most accurate regarding the valuation of a…" at bounding box center [251, 86] width 223 height 16
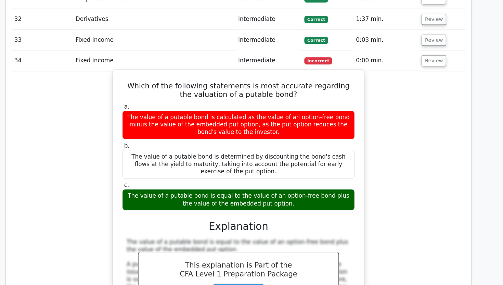
click at [294, 78] on h5 "Which of the following statements is most accurate regarding the valuation of a…" at bounding box center [251, 86] width 223 height 16
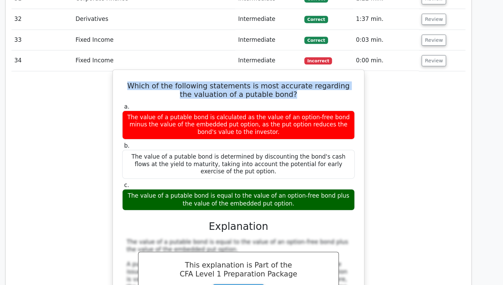
click at [294, 78] on h5 "Which of the following statements is most accurate regarding the valuation of a…" at bounding box center [251, 86] width 223 height 16
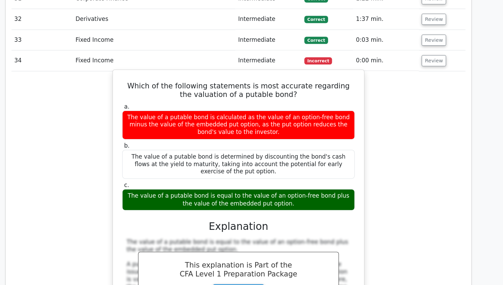
click at [294, 78] on h5 "Which of the following statements is most accurate regarding the valuation of a…" at bounding box center [251, 86] width 223 height 16
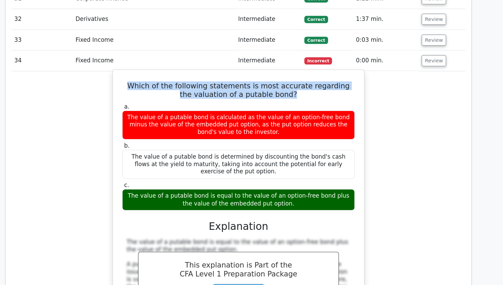
click at [302, 105] on div "The value of a putable bond is calculated as the value of an option-free bond m…" at bounding box center [251, 118] width 221 height 27
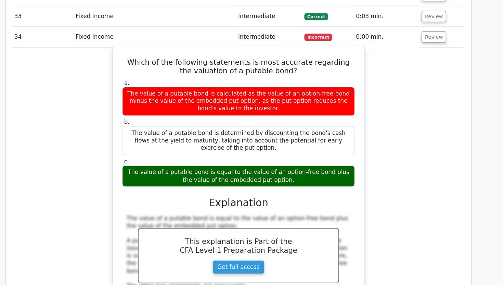
scroll to position [1593, 0]
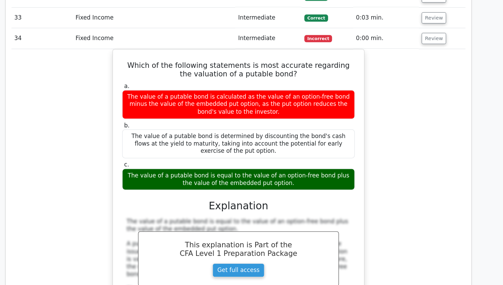
click at [390, 84] on div "Which of the following statements is most accurate regarding the valuation of a…" at bounding box center [252, 195] width 432 height 297
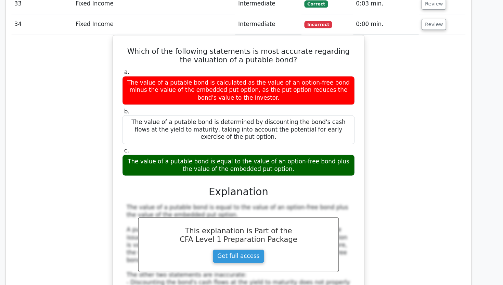
click at [390, 97] on div "Which of the following statements is most accurate regarding the valuation of a…" at bounding box center [252, 195] width 432 height 297
click at [412, 144] on div "Which of the following statements is most accurate regarding the valuation of a…" at bounding box center [252, 195] width 432 height 297
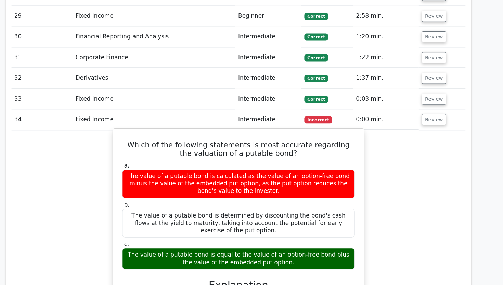
scroll to position [0, 0]
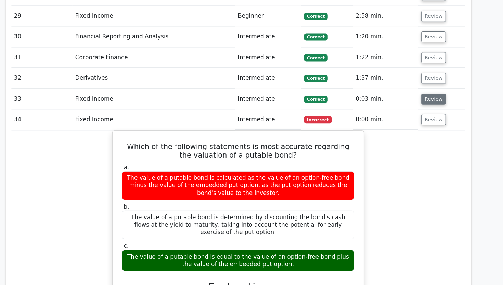
click at [427, 89] on button "Review" at bounding box center [437, 94] width 23 height 11
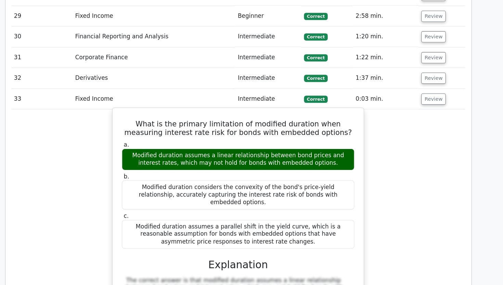
click at [237, 114] on h5 "What is the primary limitation of modified duration when measuring interest rat…" at bounding box center [251, 122] width 223 height 16
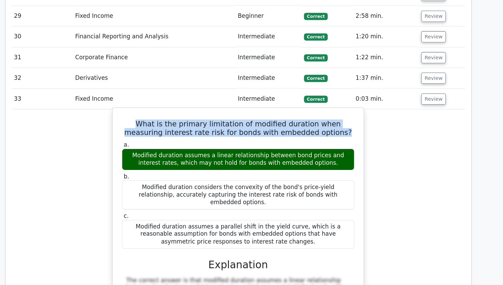
click at [237, 114] on h5 "What is the primary limitation of modified duration when measuring interest rat…" at bounding box center [251, 122] width 223 height 16
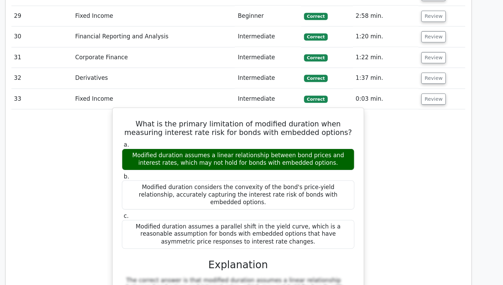
click at [233, 114] on h5 "What is the primary limitation of modified duration when measuring interest rat…" at bounding box center [251, 122] width 223 height 16
drag, startPoint x: 233, startPoint y: 87, endPoint x: 152, endPoint y: 86, distance: 81.5
click at [151, 114] on h5 "What is the primary limitation of modified duration when measuring interest rat…" at bounding box center [251, 122] width 223 height 16
click at [152, 114] on h5 "What is the primary limitation of modified duration when measuring interest rat…" at bounding box center [251, 122] width 223 height 16
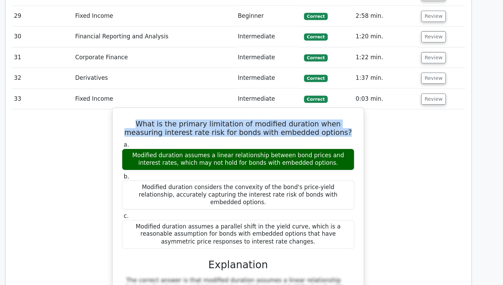
drag, startPoint x: 152, startPoint y: 86, endPoint x: 350, endPoint y: 97, distance: 198.6
click at [350, 105] on div "What is the primary limitation of modified duration when measuring interest rat…" at bounding box center [252, 278] width 234 height 346
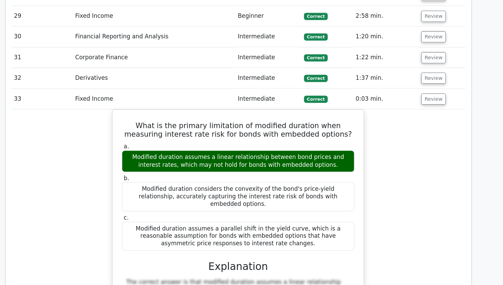
click at [420, 104] on div "What is the primary limitation of modified duration when measuring interest rat…" at bounding box center [251, 284] width 432 height 361
click at [437, 89] on button "Review" at bounding box center [437, 94] width 23 height 11
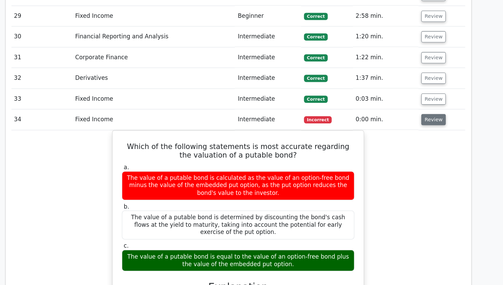
click at [436, 109] on button "Review" at bounding box center [437, 114] width 23 height 11
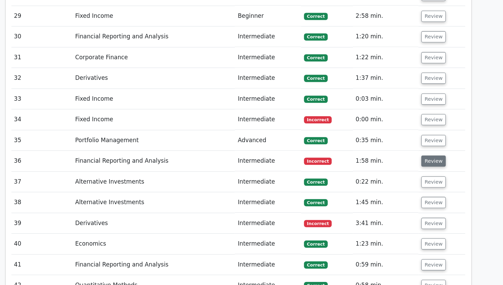
click at [432, 148] on button "Review" at bounding box center [437, 153] width 23 height 11
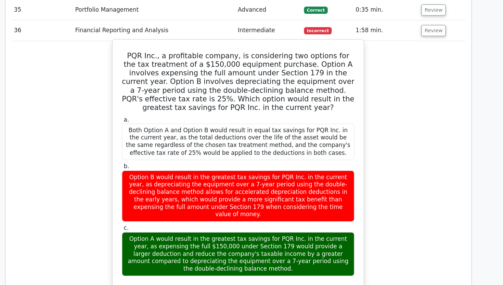
scroll to position [1626, 0]
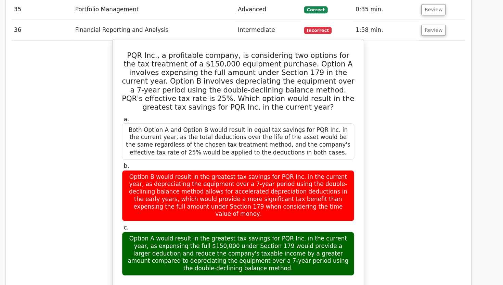
click at [222, 234] on div "Option A would result in the greatest tax savings for PQR Inc. in the current y…" at bounding box center [251, 255] width 221 height 42
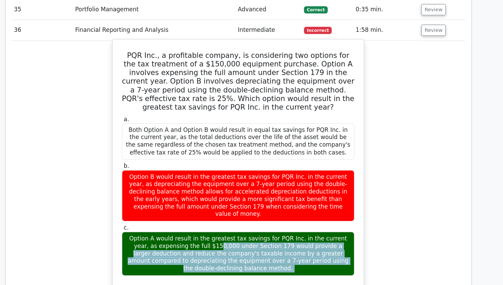
click at [222, 234] on div "Option A would result in the greatest tax savings for PQR Inc. in the current y…" at bounding box center [251, 255] width 221 height 42
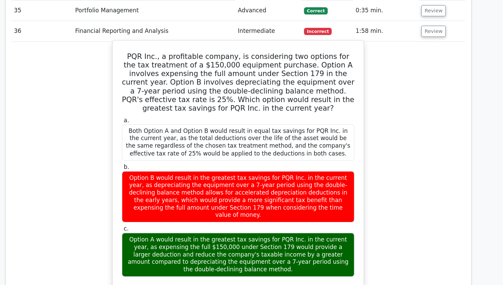
scroll to position [1598, 0]
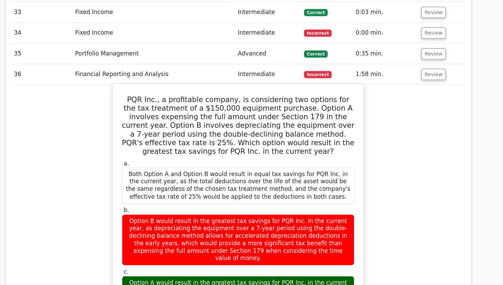
click at [206, 90] on h5 "PQR Inc., a profitable company, is considering two options for the tax treatmen…" at bounding box center [251, 119] width 223 height 58
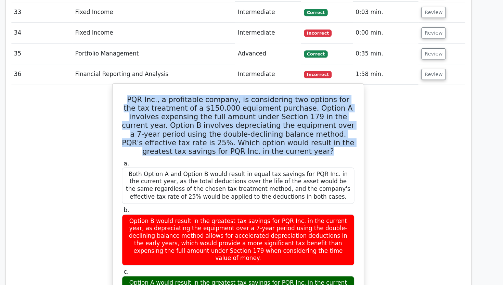
click at [206, 90] on h5 "PQR Inc., a profitable company, is considering two options for the tax treatmen…" at bounding box center [251, 119] width 223 height 58
copy div "PQR Inc., a profitable company, is considering two options for the tax treatmen…"
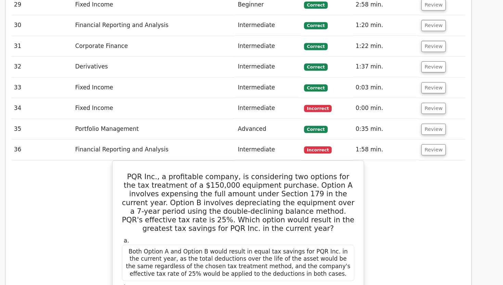
click at [438, 133] on td "Review" at bounding box center [445, 143] width 45 height 20
click at [435, 137] on button "Review" at bounding box center [437, 142] width 23 height 11
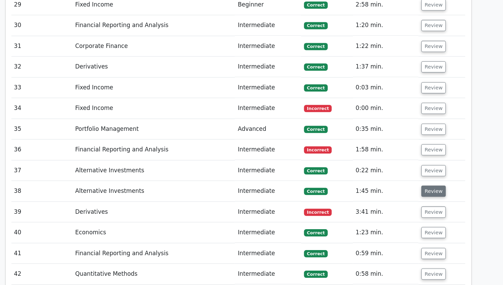
click at [434, 176] on button "Review" at bounding box center [437, 181] width 23 height 11
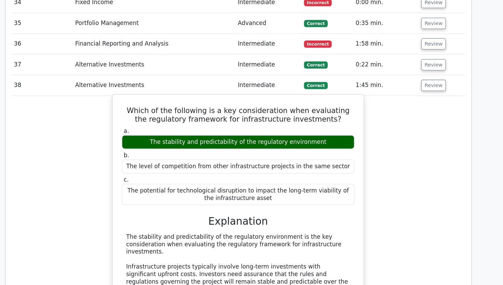
scroll to position [1624, 0]
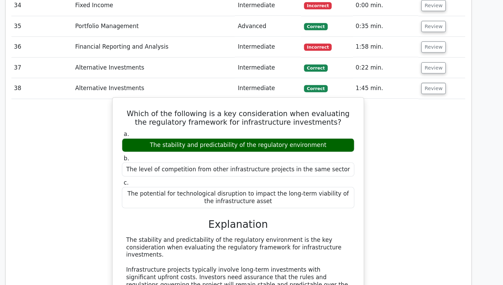
click at [301, 131] on div "The stability and predictability of the regulatory environment" at bounding box center [251, 137] width 221 height 13
click at [328, 96] on div "Which of the following is a key consideration when evaluating the regulatory fr…" at bounding box center [252, 233] width 234 height 275
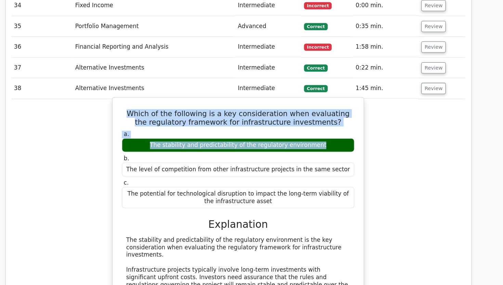
drag, startPoint x: 328, startPoint y: 66, endPoint x: 336, endPoint y: 104, distance: 38.7
click at [336, 105] on div "Which of the following is a key consideration when evaluating the regulatory fr…" at bounding box center [252, 233] width 234 height 275
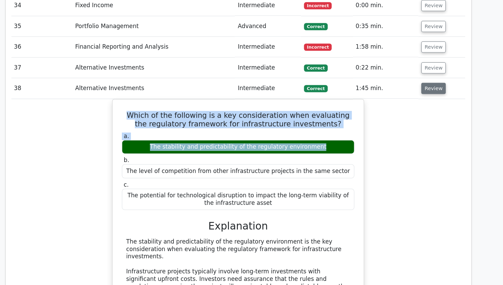
click at [441, 79] on button "Review" at bounding box center [437, 84] width 23 height 11
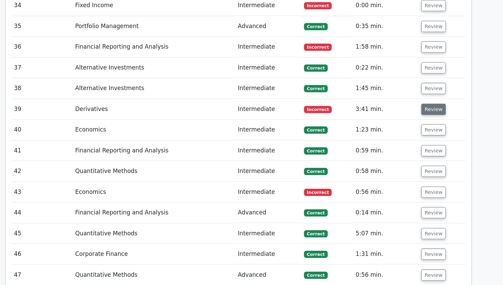
click at [438, 99] on button "Review" at bounding box center [437, 104] width 23 height 11
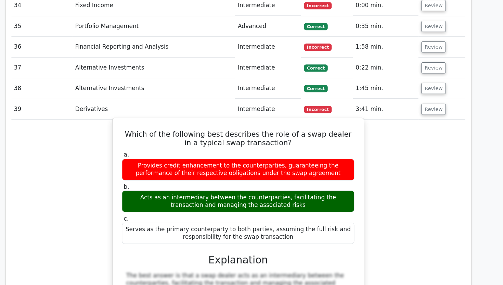
drag, startPoint x: 303, startPoint y: 193, endPoint x: 139, endPoint y: 96, distance: 191.0
click at [139, 115] on div "Which of the following best describes the role of a swap dealer in a typical sw…" at bounding box center [252, 245] width 234 height 261
copy div "Which of the following best describes the role of a swap dealer in a typical sw…"
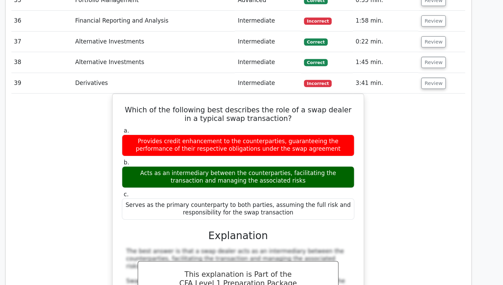
scroll to position [1610, 0]
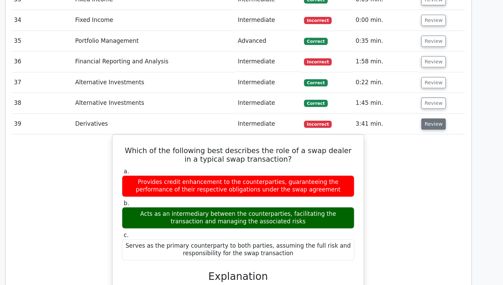
click at [430, 113] on button "Review" at bounding box center [437, 118] width 23 height 11
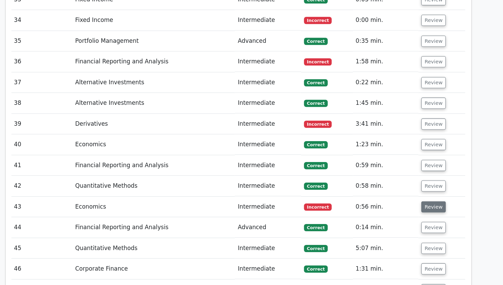
click at [437, 191] on button "Review" at bounding box center [437, 196] width 23 height 11
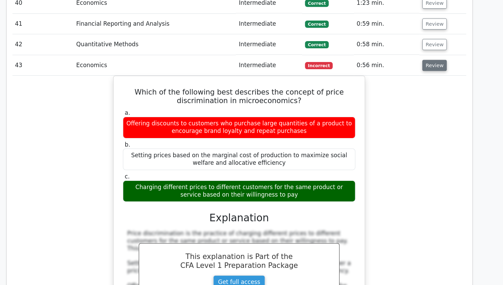
scroll to position [1731, 0]
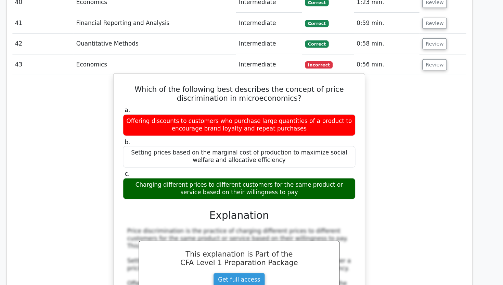
click at [295, 95] on h5 "Which of the following best describes the concept of price discrimination in mi…" at bounding box center [251, 103] width 223 height 16
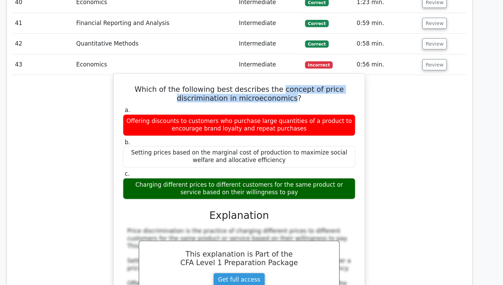
drag, startPoint x: 295, startPoint y: 62, endPoint x: 278, endPoint y: 75, distance: 20.8
click at [278, 95] on h5 "Which of the following best describes the concept of price discrimination in mi…" at bounding box center [251, 103] width 223 height 16
copy h5 "concept of price discrimination in microeconomics"
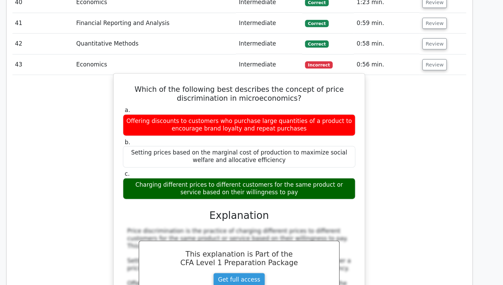
click at [200, 183] on div "Charging different prices to different customers for the same product or servic…" at bounding box center [251, 193] width 221 height 21
copy div "Charging different prices to different customers for the same product or servic…"
click at [132, 127] on div "Which of the following best describes the concept of price discrimination in mi…" at bounding box center [251, 209] width 240 height 251
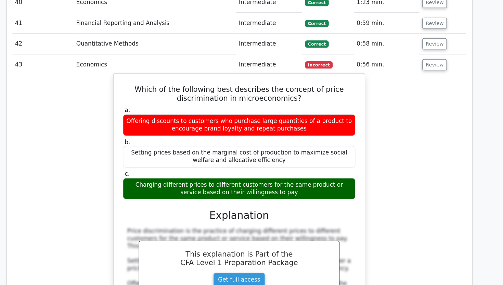
click at [285, 153] on div "Setting prices based on the marginal cost of production to maximize social welf…" at bounding box center [251, 163] width 221 height 21
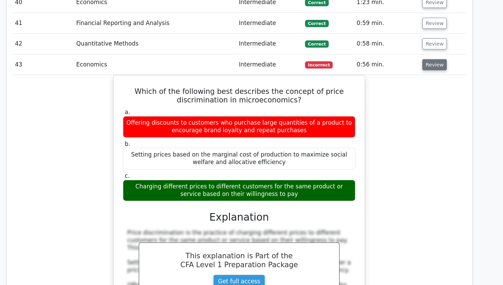
click at [434, 70] on button "Review" at bounding box center [437, 75] width 23 height 11
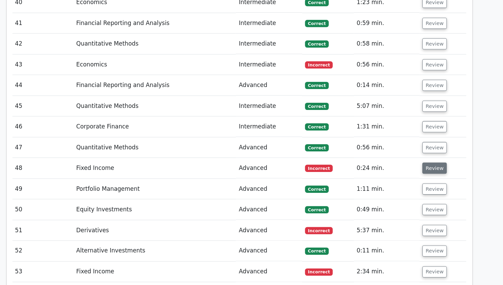
click at [431, 168] on button "Review" at bounding box center [437, 173] width 23 height 11
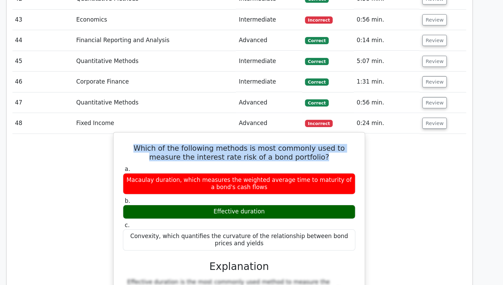
scroll to position [1777, 0]
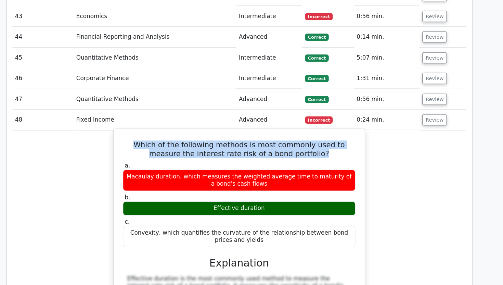
click at [298, 148] on h5 "Which of the following methods is most commonly used to measure the interest ra…" at bounding box center [251, 156] width 223 height 16
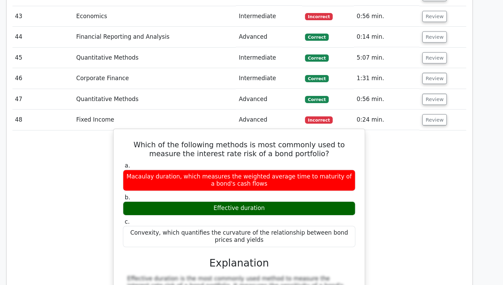
click at [298, 148] on h5 "Which of the following methods is most commonly used to measure the interest ra…" at bounding box center [251, 156] width 223 height 16
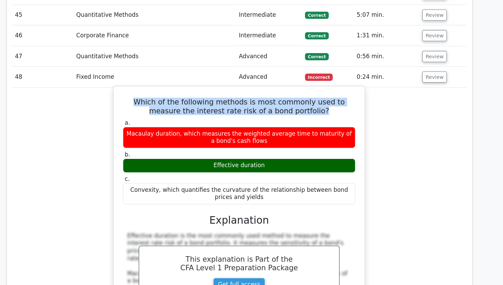
scroll to position [1821, 0]
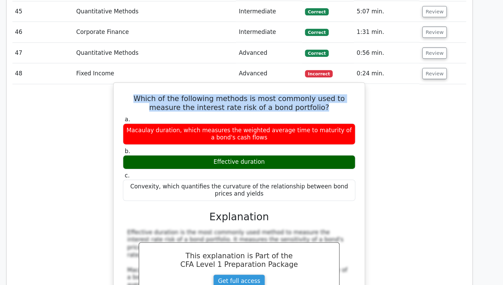
click at [289, 103] on h5 "Which of the following methods is most commonly used to measure the interest ra…" at bounding box center [251, 111] width 223 height 16
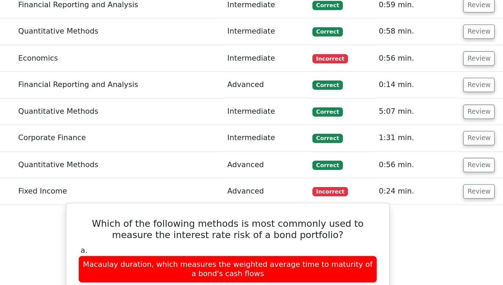
scroll to position [1756, 0]
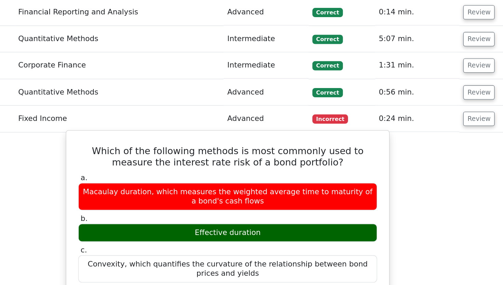
click at [251, 169] on h5 "Which of the following methods is most commonly used to measure the interest ra…" at bounding box center [251, 177] width 223 height 16
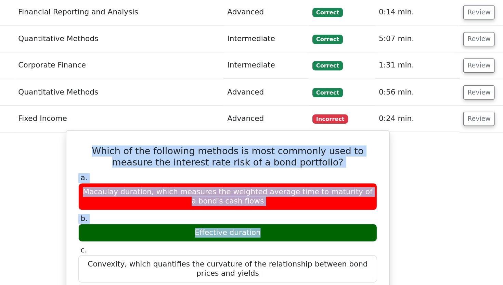
drag, startPoint x: 251, startPoint y: 143, endPoint x: 254, endPoint y: 200, distance: 56.6
click at [254, 200] on div "Which of the following methods is most commonly used to measure the interest ra…" at bounding box center [252, 288] width 234 height 254
copy div "Which of the following methods is most commonly used to measure the interest ra…"
click at [283, 161] on div "Which of the following methods is most commonly used to measure the interest ra…" at bounding box center [252, 288] width 234 height 254
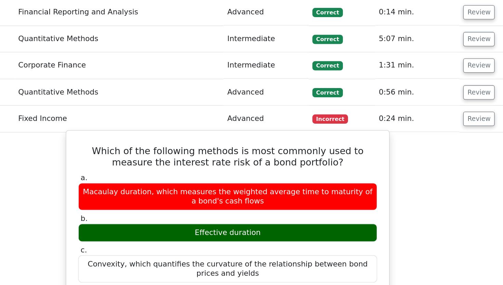
click at [279, 169] on h5 "Which of the following methods is most commonly used to measure the interest ra…" at bounding box center [251, 177] width 223 height 16
drag, startPoint x: 279, startPoint y: 137, endPoint x: 292, endPoint y: 143, distance: 14.4
click at [292, 169] on h5 "Which of the following methods is most commonly used to measure the interest ra…" at bounding box center [251, 177] width 223 height 16
copy h5 "commonly"
click at [292, 169] on h5 "Which of the following methods is most commonly used to measure the interest ra…" at bounding box center [251, 177] width 223 height 16
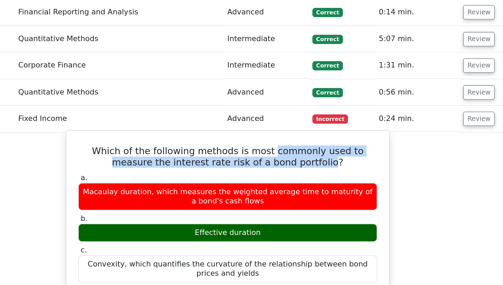
click at [292, 169] on h5 "Which of the following methods is most commonly used to measure the interest ra…" at bounding box center [251, 177] width 223 height 16
click at [253, 169] on h5 "Which of the following methods is most commonly used to measure the interest ra…" at bounding box center [251, 177] width 223 height 16
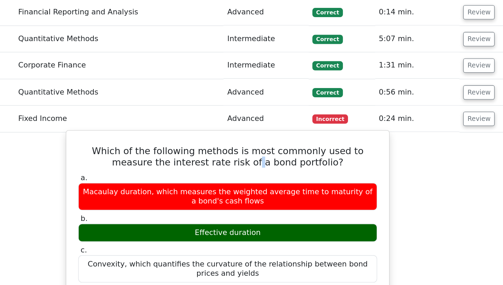
click at [253, 169] on h5 "Which of the following methods is most commonly used to measure the interest ra…" at bounding box center [251, 177] width 223 height 16
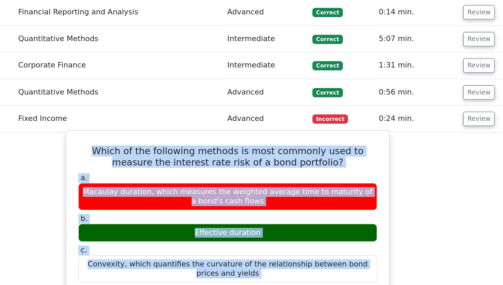
drag, startPoint x: 253, startPoint y: 144, endPoint x: 256, endPoint y: 222, distance: 78.1
click at [256, 222] on div "Which of the following methods is most commonly used to measure the interest ra…" at bounding box center [252, 288] width 234 height 254
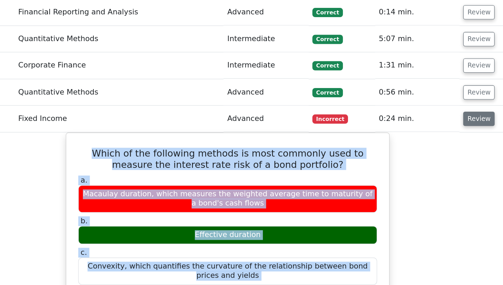
click at [434, 144] on button "Review" at bounding box center [437, 149] width 23 height 11
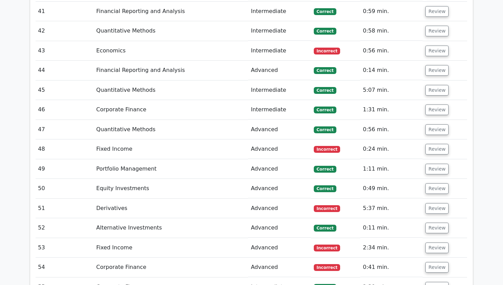
click at [112, 139] on td "Fixed Income" at bounding box center [170, 149] width 155 height 20
click at [112, 199] on td "Derivatives" at bounding box center [170, 209] width 155 height 20
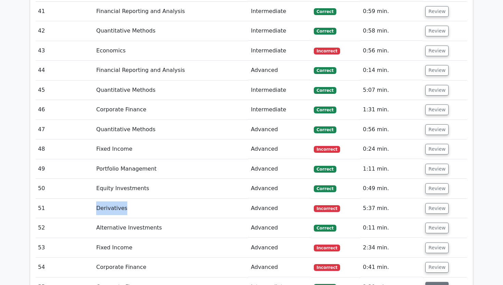
click at [431, 282] on button "Review" at bounding box center [437, 287] width 23 height 11
click at [430, 277] on td "Review" at bounding box center [445, 287] width 45 height 20
click at [440, 282] on button "Review" at bounding box center [437, 287] width 23 height 11
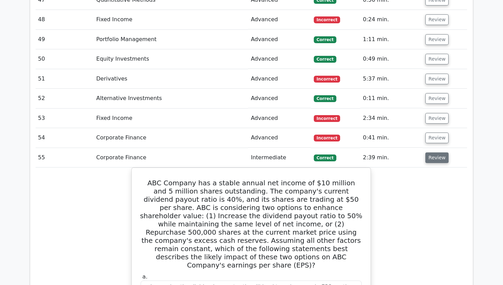
scroll to position [1858, 0]
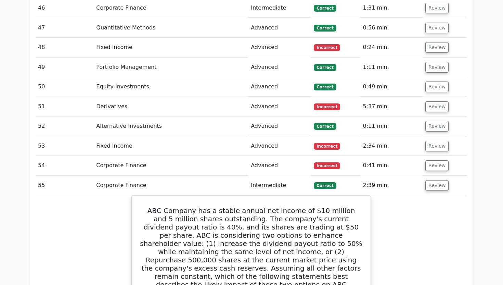
click at [439, 176] on td "Review" at bounding box center [445, 186] width 45 height 20
click at [440, 180] on button "Review" at bounding box center [437, 185] width 23 height 11
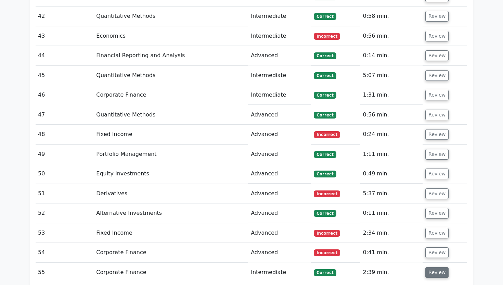
scroll to position [1763, 0]
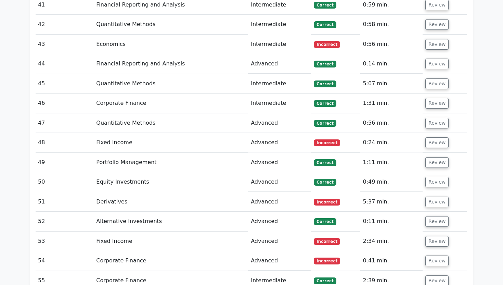
click at [119, 172] on td "Equity Investments" at bounding box center [170, 182] width 155 height 20
click at [428, 59] on button "Review" at bounding box center [437, 64] width 23 height 11
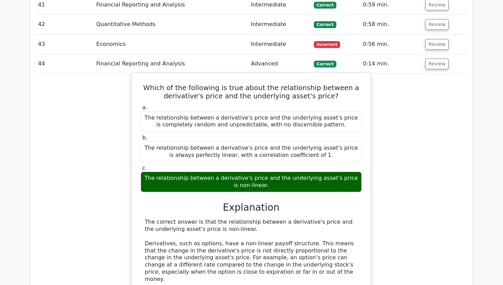
click at [246, 172] on div "The relationship between a derivative's price and the underlying asset's price …" at bounding box center [251, 182] width 221 height 21
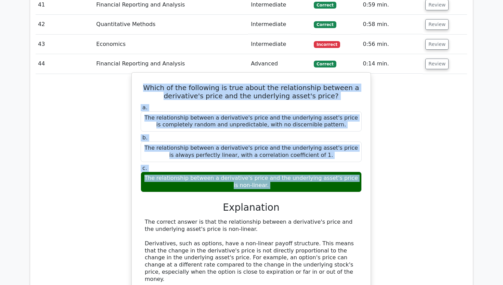
drag, startPoint x: 246, startPoint y: 147, endPoint x: 233, endPoint y: 55, distance: 92.3
click at [234, 75] on div "Which of the following is true about the relationship between a derivative's pr…" at bounding box center [252, 223] width 234 height 297
click at [233, 84] on h5 "Which of the following is true about the relationship between a derivative's pr…" at bounding box center [251, 92] width 223 height 16
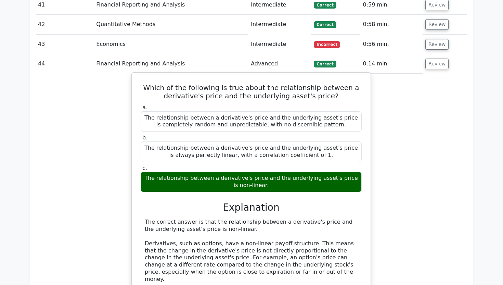
click at [233, 84] on h5 "Which of the following is true about the relationship between a derivative's pr…" at bounding box center [251, 92] width 223 height 16
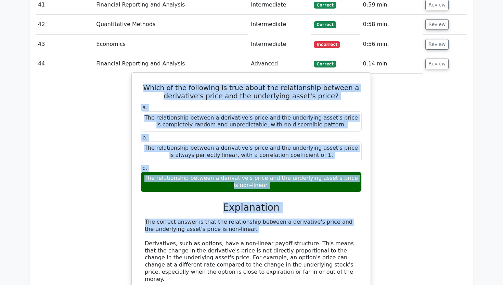
drag, startPoint x: 233, startPoint y: 55, endPoint x: 268, endPoint y: 180, distance: 129.5
click at [268, 180] on div "Which of the following is true about the relationship between a derivative's pr…" at bounding box center [252, 223] width 234 height 297
click at [268, 180] on div "a. The relationship between a derivative's price and the underlying asset's pri…" at bounding box center [251, 235] width 223 height 264
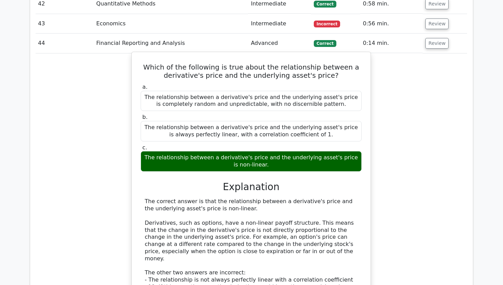
scroll to position [1763, 0]
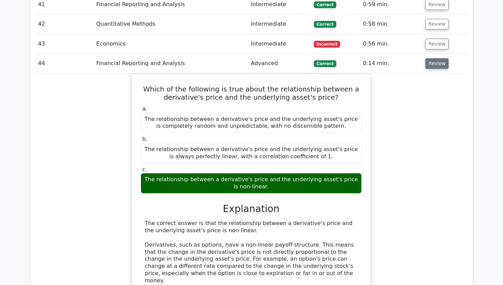
click at [429, 58] on button "Review" at bounding box center [437, 63] width 23 height 11
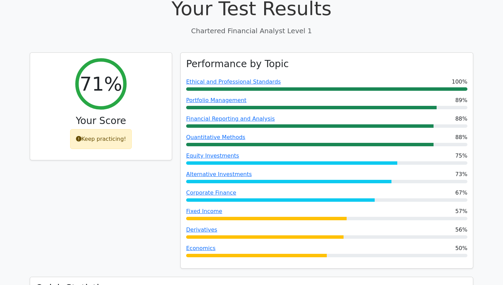
scroll to position [201, 0]
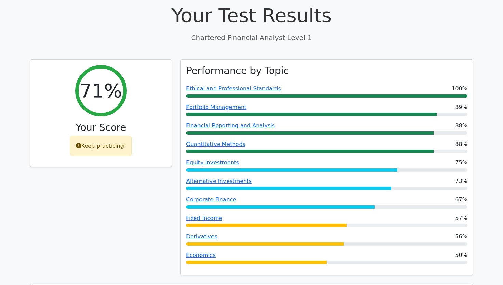
click at [111, 215] on div "71% Your Score Keep practicing!" at bounding box center [101, 171] width 151 height 225
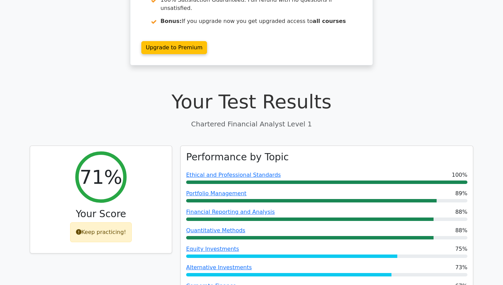
scroll to position [0, 0]
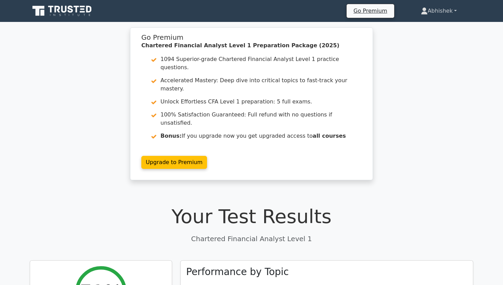
click at [439, 14] on link "Abhishek" at bounding box center [439, 11] width 69 height 14
click at [432, 24] on link "Profile" at bounding box center [432, 27] width 54 height 11
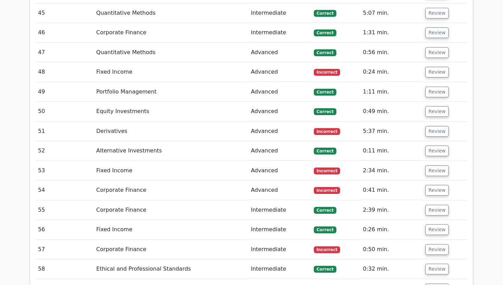
scroll to position [1817, 0]
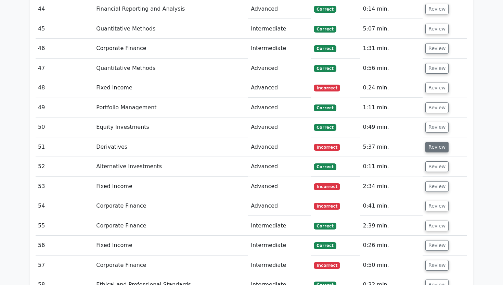
click at [429, 142] on button "Review" at bounding box center [437, 147] width 23 height 11
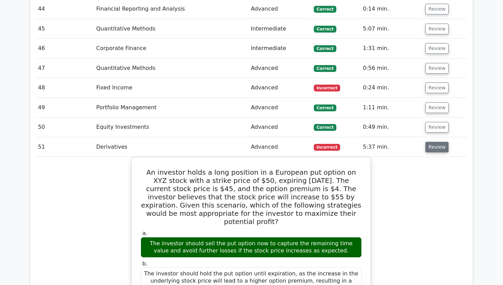
click at [429, 142] on button "Review" at bounding box center [437, 147] width 23 height 11
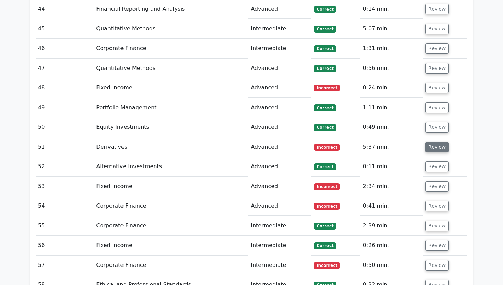
click at [429, 142] on button "Review" at bounding box center [437, 147] width 23 height 11
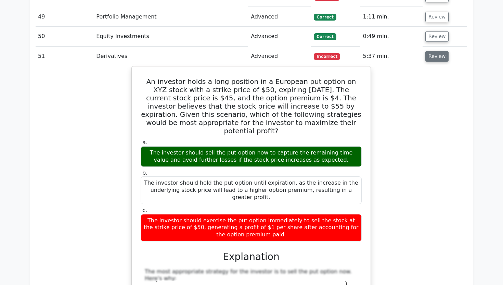
scroll to position [1933, 0]
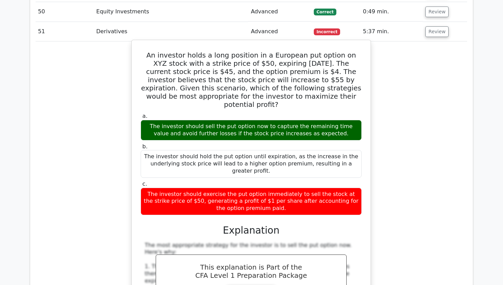
click at [270, 51] on h5 "An investor holds a long position in a European put option on XYZ stock with a …" at bounding box center [251, 80] width 223 height 58
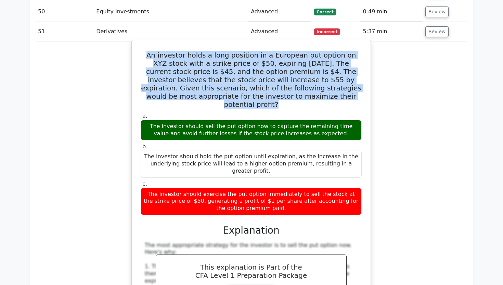
click at [270, 51] on h5 "An investor holds a long position in a European put option on XYZ stock with a …" at bounding box center [251, 80] width 223 height 58
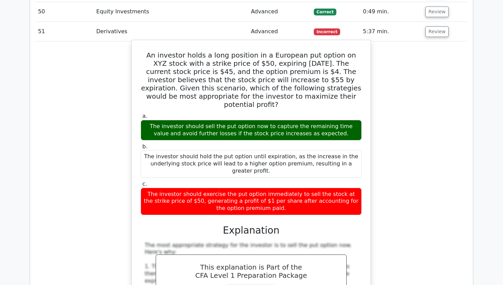
click at [270, 51] on h5 "An investor holds a long position in a European put option on XYZ stock with a …" at bounding box center [251, 80] width 223 height 58
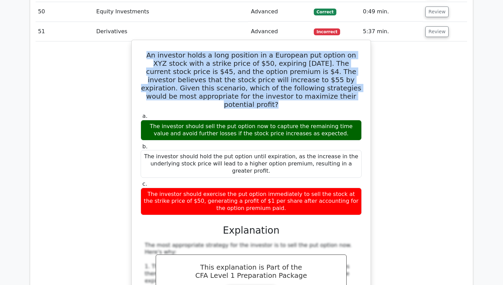
click at [270, 51] on h5 "An investor holds a long position in a European put option on XYZ stock with a …" at bounding box center [251, 80] width 223 height 58
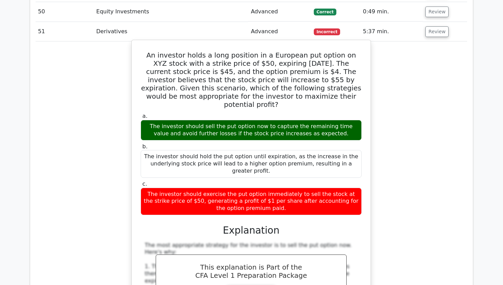
click at [140, 43] on div "An investor holds a long position in a European put option on XYZ stock with a …" at bounding box center [252, 258] width 234 height 430
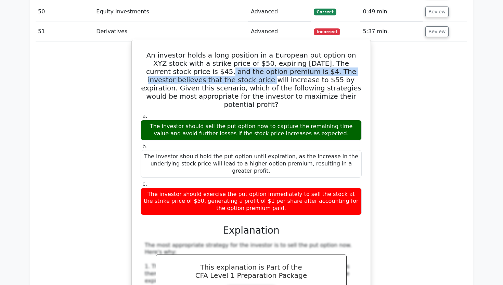
drag, startPoint x: 140, startPoint y: 43, endPoint x: 158, endPoint y: 38, distance: 18.8
click at [158, 43] on div "An investor holds a long position in a European put option on XYZ stock with a …" at bounding box center [252, 258] width 234 height 430
click at [158, 51] on h5 "An investor holds a long position in a European put option on XYZ stock with a …" at bounding box center [251, 80] width 223 height 58
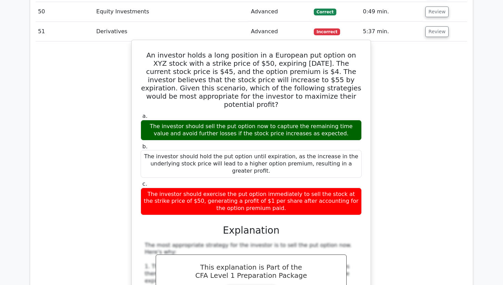
click at [158, 51] on h5 "An investor holds a long position in a European put option on XYZ stock with a …" at bounding box center [251, 80] width 223 height 58
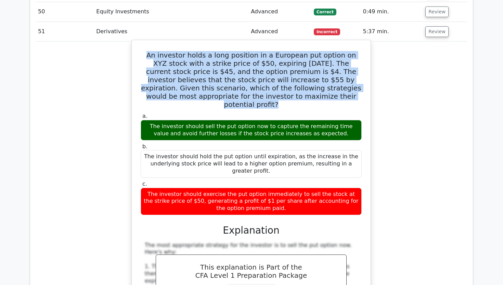
click at [229, 51] on h5 "An investor holds a long position in a European put option on XYZ stock with a …" at bounding box center [251, 80] width 223 height 58
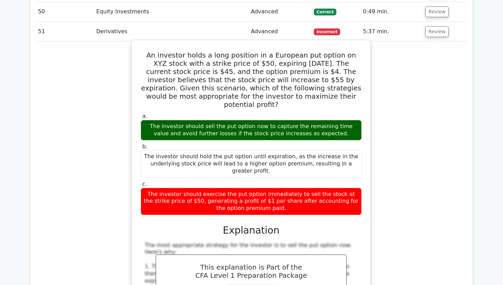
click at [227, 188] on div "The investor should exercise the put option immediately to sell the stock at th…" at bounding box center [251, 201] width 221 height 27
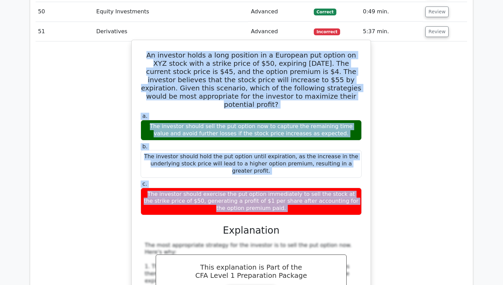
drag, startPoint x: 227, startPoint y: 156, endPoint x: 220, endPoint y: 43, distance: 112.8
click at [220, 43] on div "An investor holds a long position in a European put option on XYZ stock with a …" at bounding box center [252, 258] width 234 height 430
click at [266, 51] on h5 "An investor holds a long position in a European put option on XYZ stock with a …" at bounding box center [251, 80] width 223 height 58
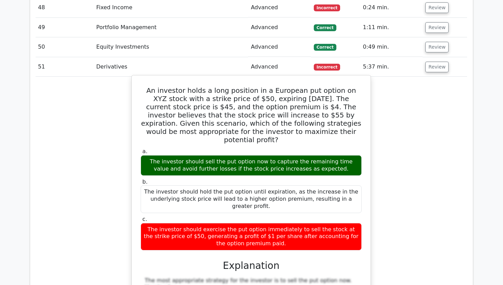
scroll to position [1835, 0]
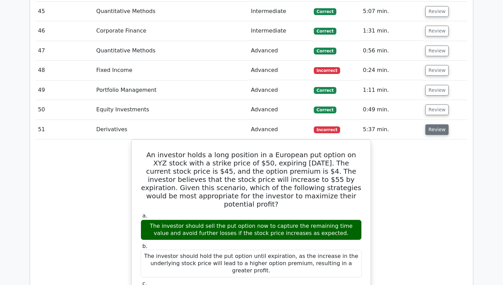
click at [436, 124] on button "Review" at bounding box center [437, 129] width 23 height 11
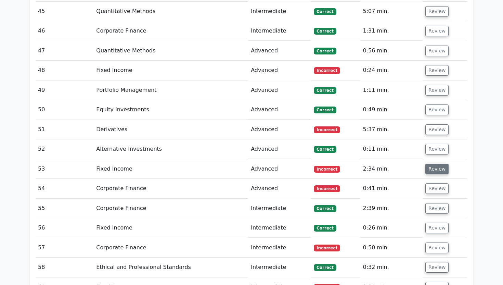
click at [438, 164] on button "Review" at bounding box center [437, 169] width 23 height 11
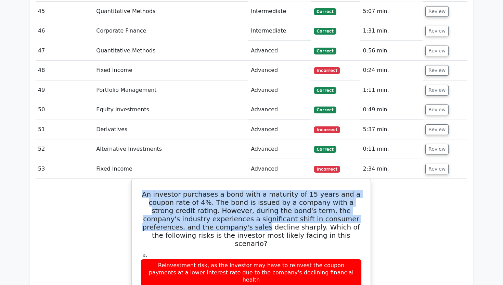
drag, startPoint x: 434, startPoint y: 143, endPoint x: 436, endPoint y: 189, distance: 45.6
click at [436, 189] on tbody "1 Corporate Finance Intermediate Correct 2:30 min. Review" at bounding box center [251, 22] width 432 height 2476
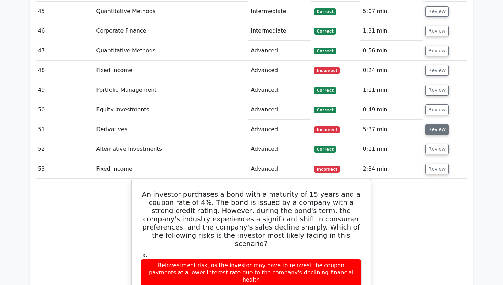
click at [432, 124] on button "Review" at bounding box center [437, 129] width 23 height 11
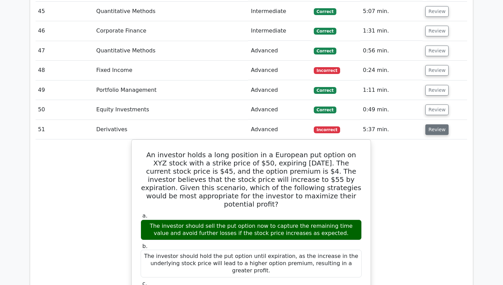
click at [432, 124] on button "Review" at bounding box center [437, 129] width 23 height 11
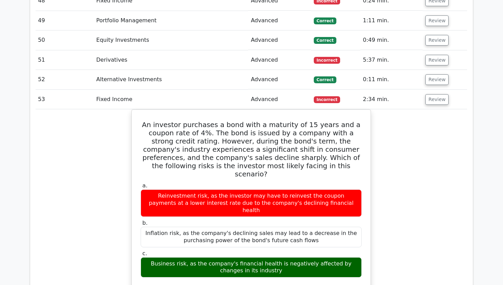
scroll to position [1882, 0]
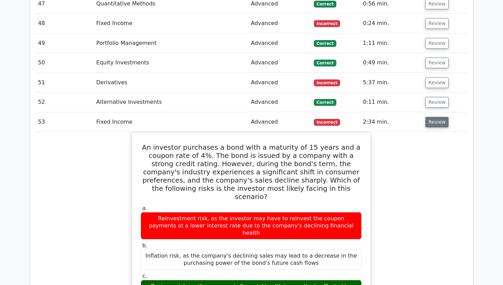
click at [430, 117] on button "Review" at bounding box center [437, 122] width 23 height 11
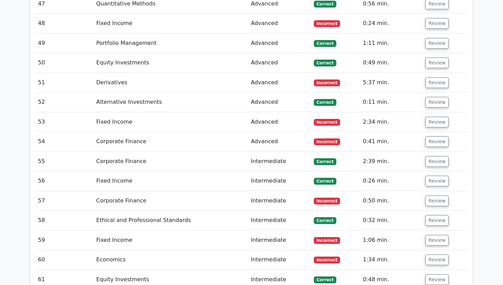
click at [429, 132] on td "Review" at bounding box center [445, 142] width 45 height 20
click at [429, 136] on button "Review" at bounding box center [437, 141] width 23 height 11
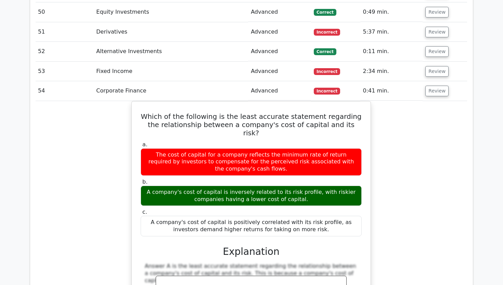
scroll to position [1933, 0]
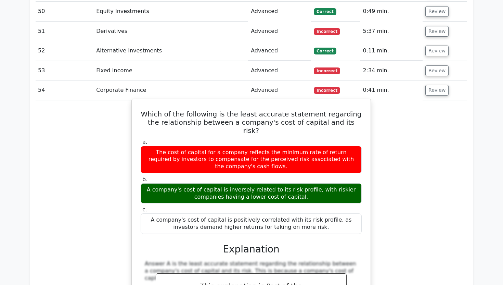
click at [266, 102] on div "Which of the following is the least accurate statement regarding the relationsh…" at bounding box center [252, 240] width 234 height 277
click at [246, 110] on h5 "Which of the following is the least accurate statement regarding the relationsh…" at bounding box center [251, 122] width 223 height 25
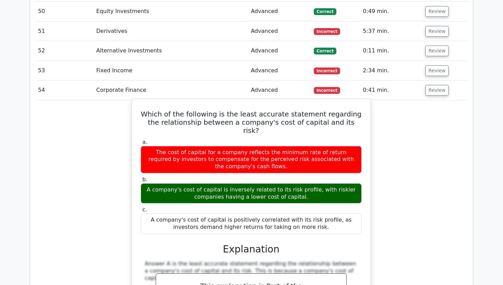
click at [246, 110] on h5 "Which of the following is the least accurate statement regarding the relationsh…" at bounding box center [251, 122] width 223 height 25
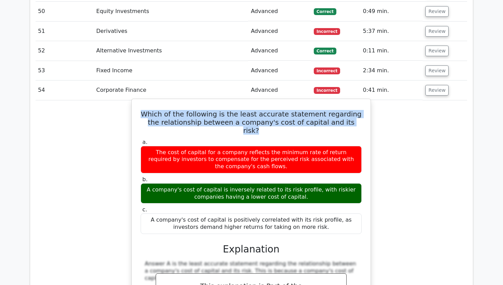
click at [246, 110] on h5 "Which of the following is the least accurate statement regarding the relationsh…" at bounding box center [251, 122] width 223 height 25
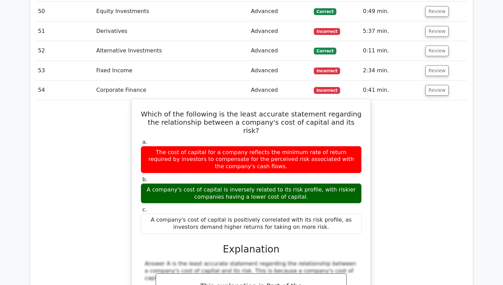
click at [246, 110] on h5 "Which of the following is the least accurate statement regarding the relationsh…" at bounding box center [251, 122] width 223 height 25
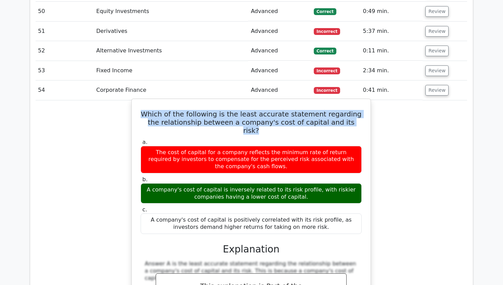
click at [246, 110] on h5 "Which of the following is the least accurate statement regarding the relationsh…" at bounding box center [251, 122] width 223 height 25
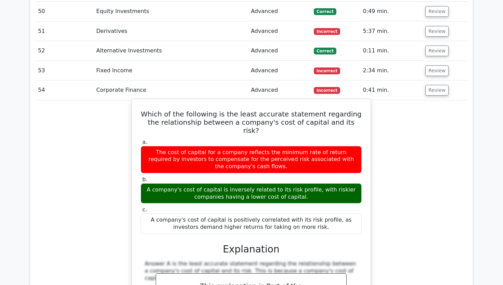
click at [246, 110] on h5 "Which of the following is the least accurate statement regarding the relationsh…" at bounding box center [251, 122] width 223 height 25
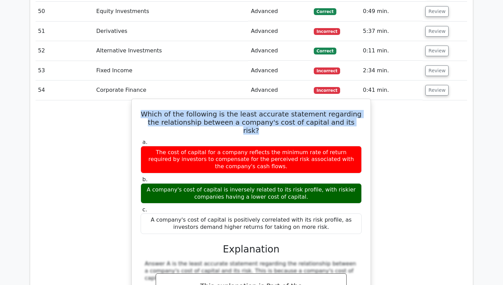
click at [246, 110] on h5 "Which of the following is the least accurate statement regarding the relationsh…" at bounding box center [251, 122] width 223 height 25
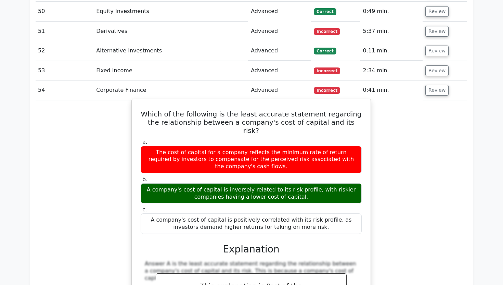
click at [246, 110] on h5 "Which of the following is the least accurate statement regarding the relationsh…" at bounding box center [251, 122] width 223 height 25
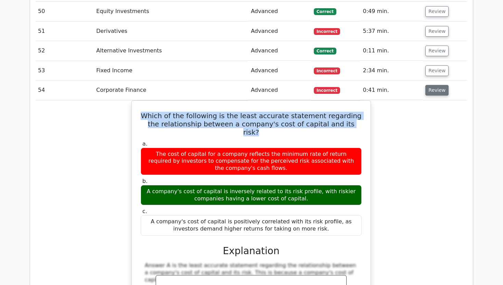
click at [439, 85] on button "Review" at bounding box center [437, 90] width 23 height 11
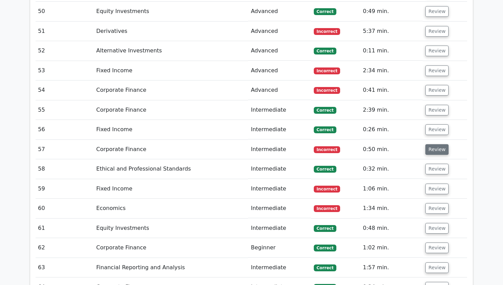
click at [435, 144] on button "Review" at bounding box center [437, 149] width 23 height 11
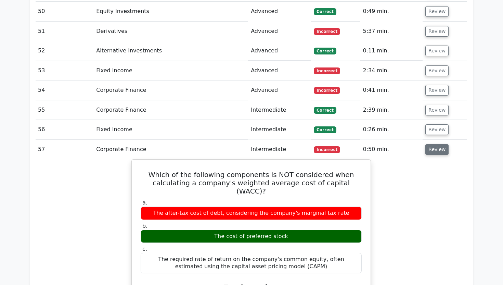
click at [435, 144] on button "Review" at bounding box center [437, 149] width 23 height 11
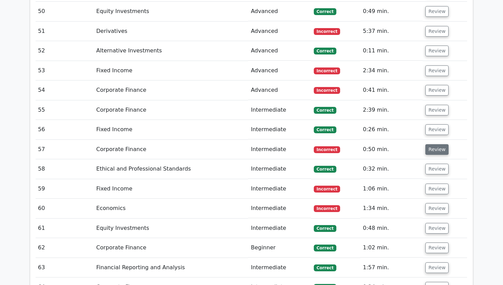
click at [435, 144] on button "Review" at bounding box center [437, 149] width 23 height 11
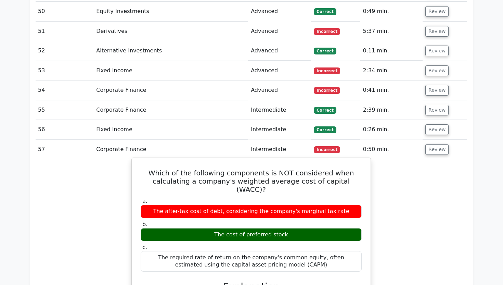
click at [256, 169] on h5 "Which of the following components is NOT considered when calculating a company'…" at bounding box center [251, 181] width 223 height 25
click at [266, 169] on h5 "Which of the following components is NOT considered when calculating a company'…" at bounding box center [251, 181] width 223 height 25
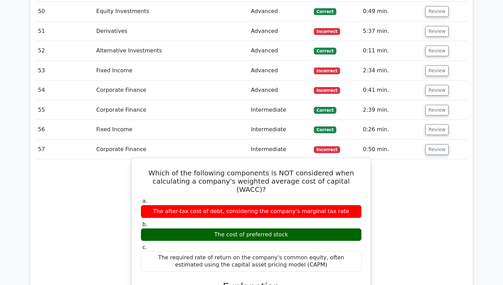
click at [266, 169] on h5 "Which of the following components is NOT considered when calculating a company'…" at bounding box center [251, 181] width 223 height 25
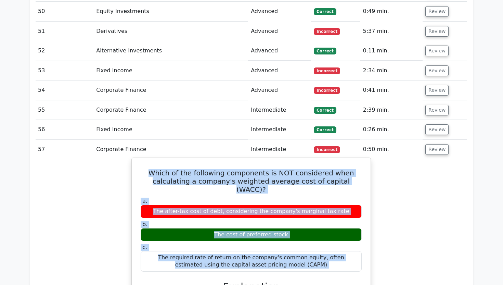
drag, startPoint x: 266, startPoint y: 140, endPoint x: 260, endPoint y: 219, distance: 79.0
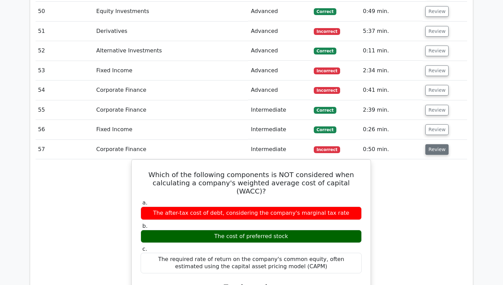
click at [439, 144] on button "Review" at bounding box center [437, 149] width 23 height 11
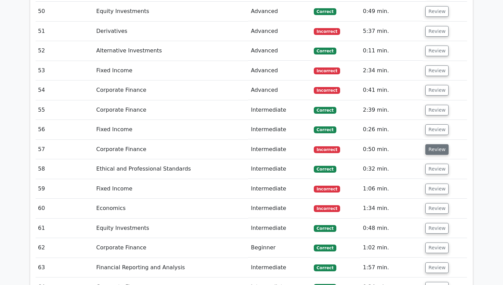
click at [431, 144] on button "Review" at bounding box center [437, 149] width 23 height 11
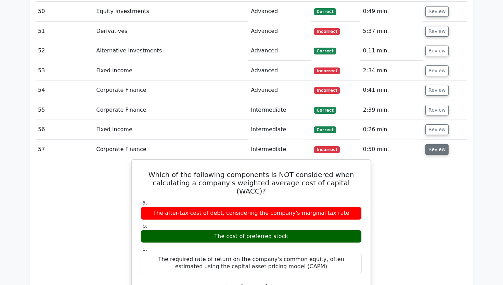
click at [438, 144] on button "Review" at bounding box center [437, 149] width 23 height 11
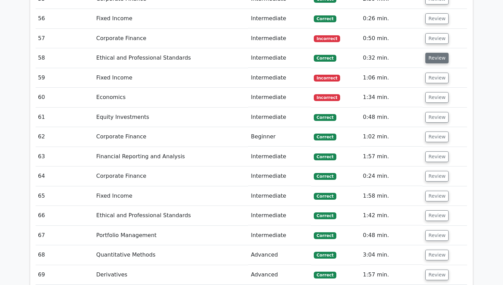
scroll to position [2045, 0]
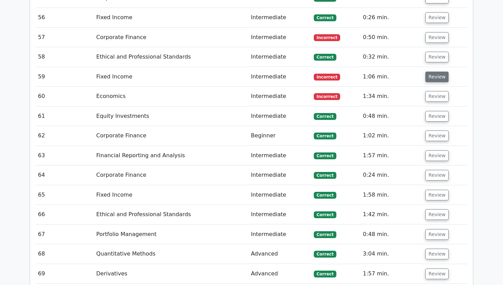
click at [440, 72] on button "Review" at bounding box center [437, 77] width 23 height 11
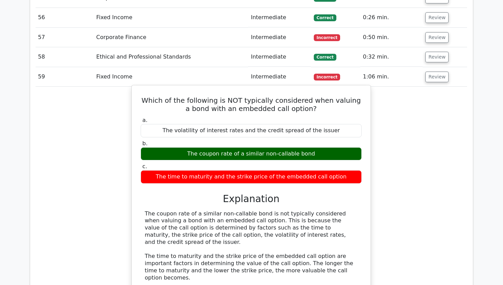
click at [293, 210] on div "The coupon rate of a similar non-callable bond is not typically considered when…" at bounding box center [251, 260] width 213 height 100
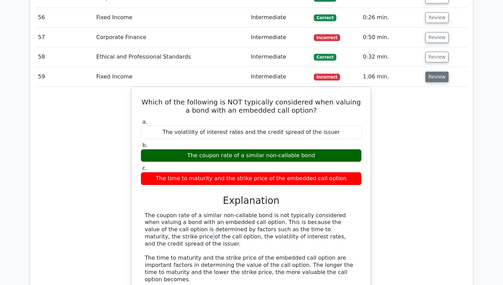
click at [433, 72] on button "Review" at bounding box center [437, 77] width 23 height 11
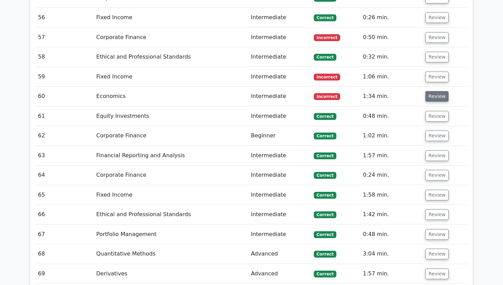
click at [432, 91] on button "Review" at bounding box center [437, 96] width 23 height 11
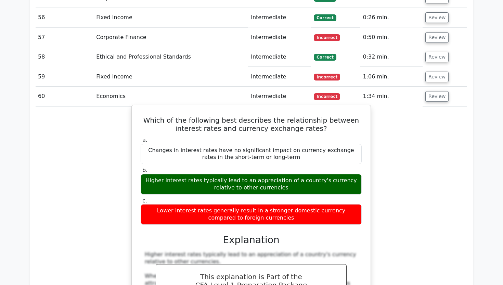
click at [277, 116] on h5 "Which of the following best describes the relationship between interest rates a…" at bounding box center [251, 124] width 223 height 16
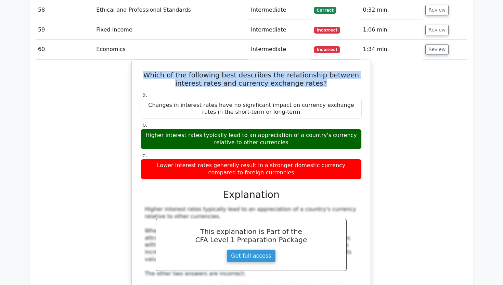
scroll to position [2073, 0]
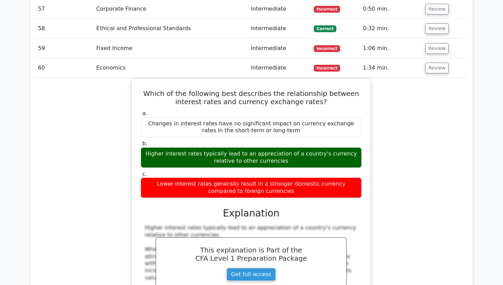
click at [430, 58] on td "Review" at bounding box center [445, 68] width 45 height 20
click at [432, 63] on button "Review" at bounding box center [437, 68] width 23 height 11
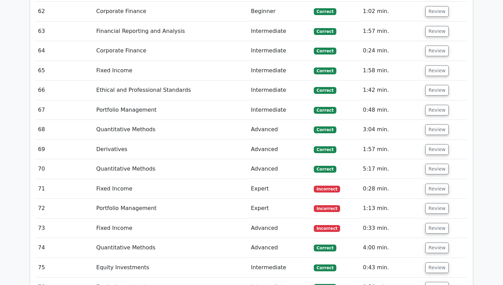
scroll to position [2206, 0]
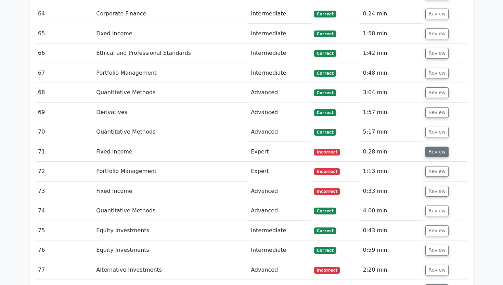
click at [434, 147] on button "Review" at bounding box center [437, 152] width 23 height 11
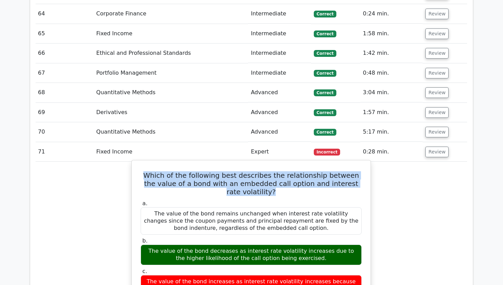
click at [167, 171] on h5 "Which of the following best describes the relationship between the value of a b…" at bounding box center [251, 183] width 223 height 25
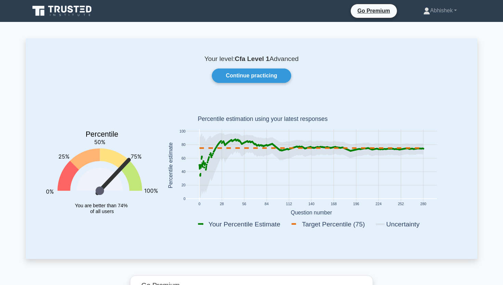
click at [423, 81] on div "Continue practicing" at bounding box center [251, 75] width 427 height 14
drag, startPoint x: 423, startPoint y: 81, endPoint x: 176, endPoint y: 75, distance: 247.3
click at [176, 75] on div "Continue practicing" at bounding box center [251, 75] width 427 height 14
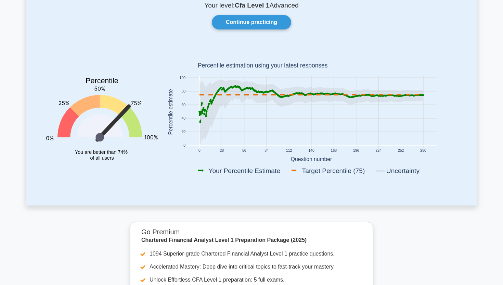
scroll to position [54, 0]
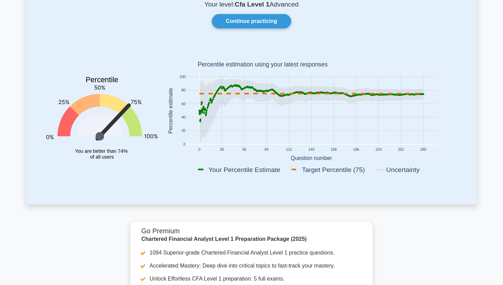
click at [325, 169] on rect at bounding box center [332, 170] width 84 height 10
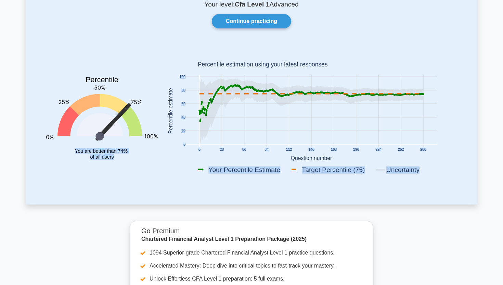
drag, startPoint x: 325, startPoint y: 169, endPoint x: 114, endPoint y: 174, distance: 211.3
click at [114, 174] on div "Percentile You are better than 74% of all users 0 28 56 84 112 140 168 196 224 …" at bounding box center [251, 112] width 419 height 135
click at [114, 174] on icon "Percentile You are better than 74% of all users" at bounding box center [102, 112] width 112 height 135
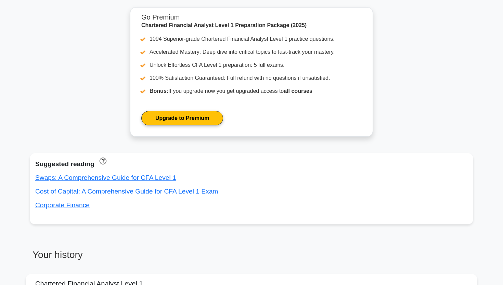
scroll to position [0, 0]
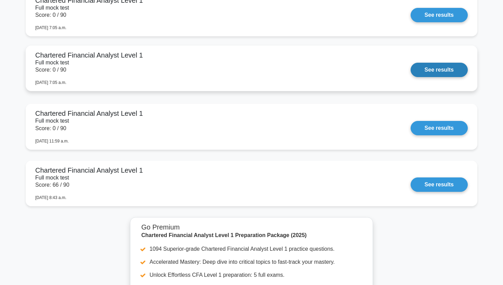
scroll to position [727, 0]
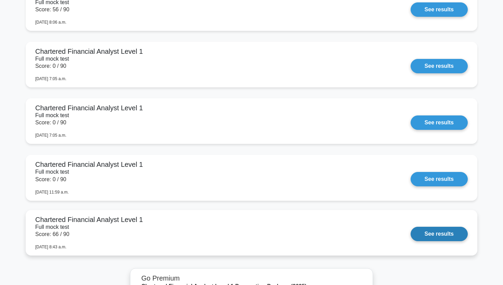
click at [411, 237] on link "See results" at bounding box center [439, 234] width 57 height 14
click at [436, 232] on link "See results" at bounding box center [439, 234] width 57 height 14
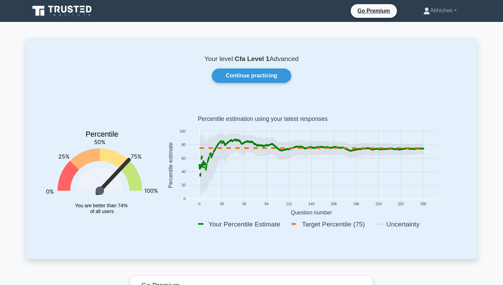
scroll to position [3, 0]
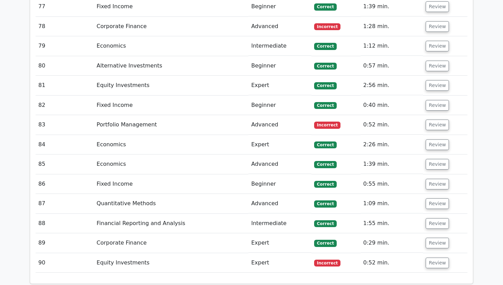
scroll to position [2645, 0]
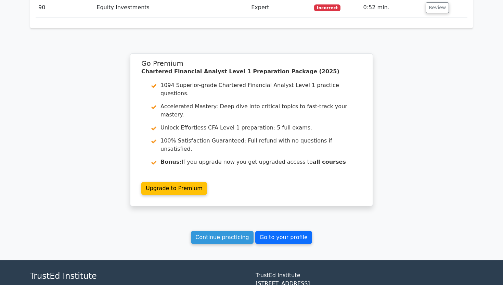
click at [293, 231] on link "Go to your profile" at bounding box center [283, 237] width 57 height 13
